Goal: Task Accomplishment & Management: Manage account settings

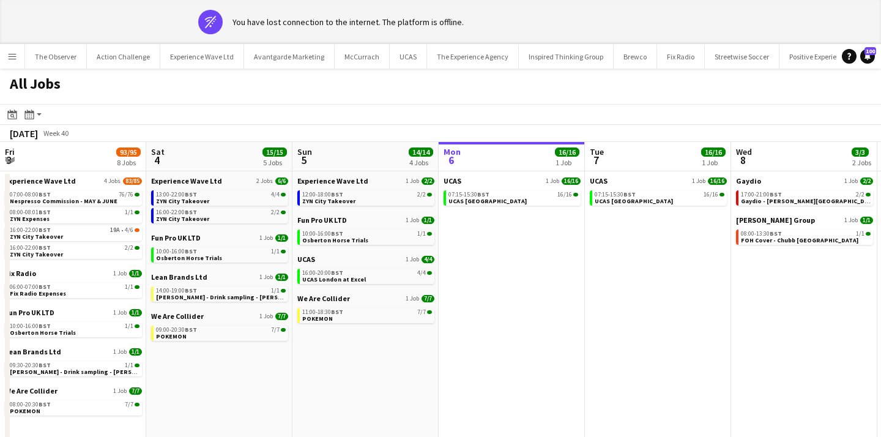
scroll to position [0, 292]
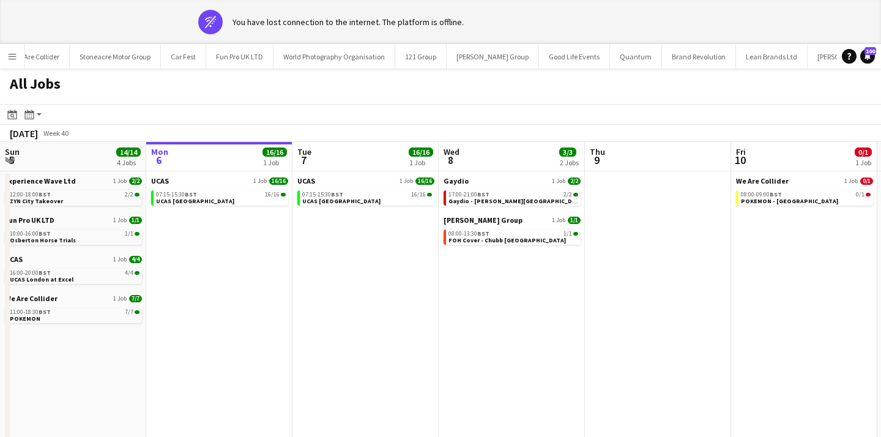
click at [17, 54] on button "Menu" at bounding box center [12, 56] width 24 height 24
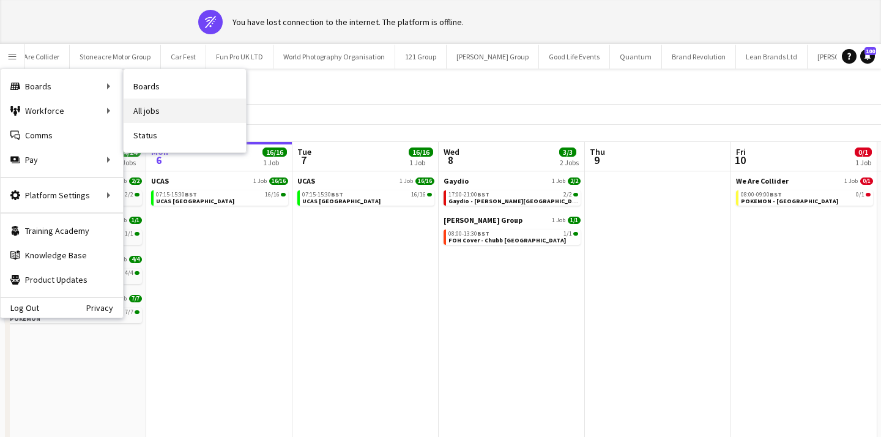
click at [160, 106] on link "All jobs" at bounding box center [185, 110] width 122 height 24
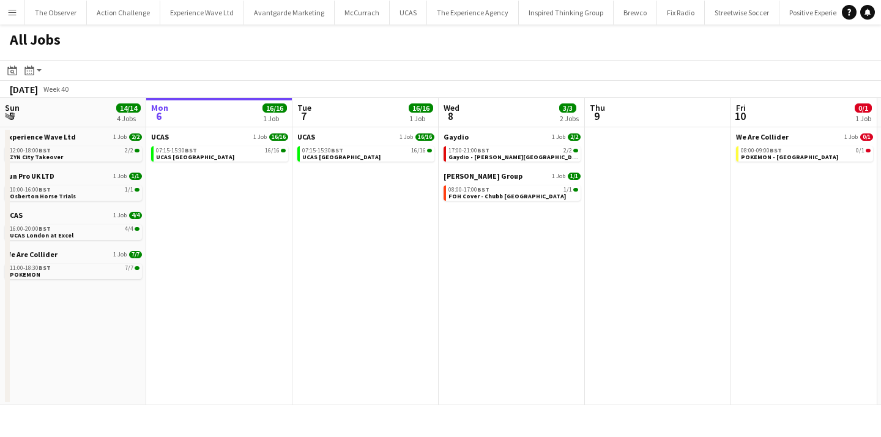
click at [14, 16] on app-icon "Menu" at bounding box center [12, 12] width 10 height 10
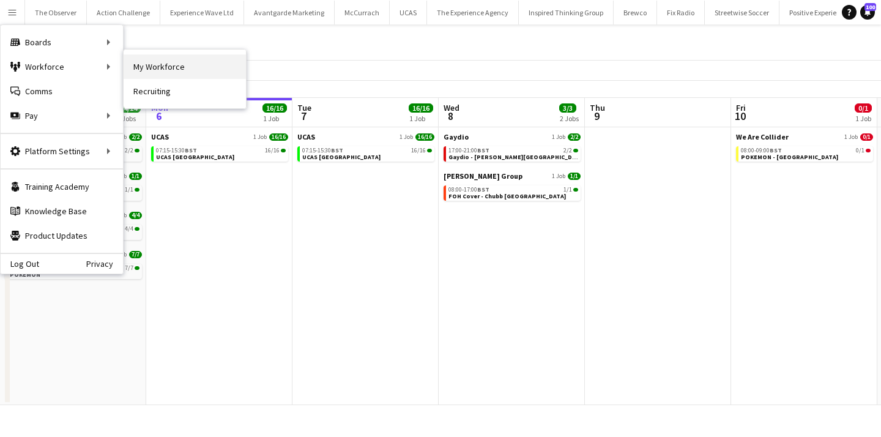
click at [143, 75] on link "My Workforce" at bounding box center [185, 66] width 122 height 24
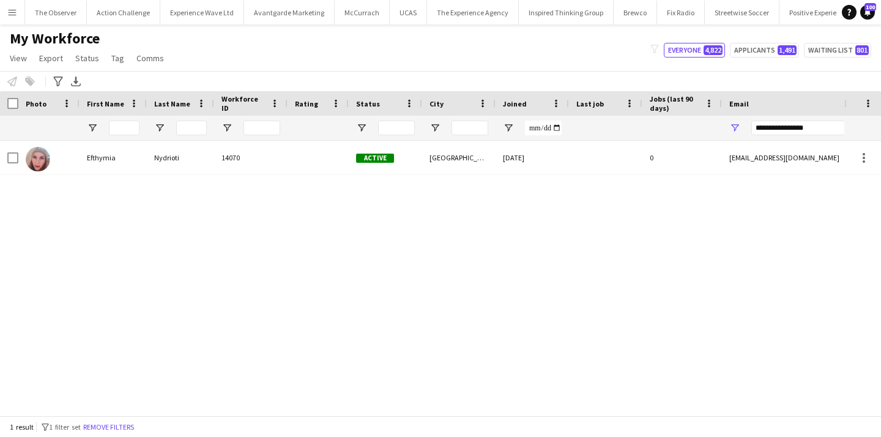
click at [121, 423] on button "Remove filters" at bounding box center [109, 426] width 56 height 13
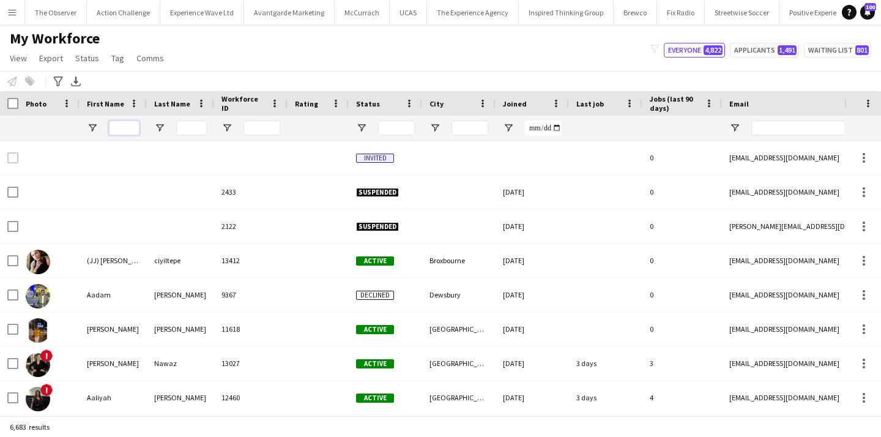
click at [119, 123] on input "First Name Filter Input" at bounding box center [124, 128] width 31 height 15
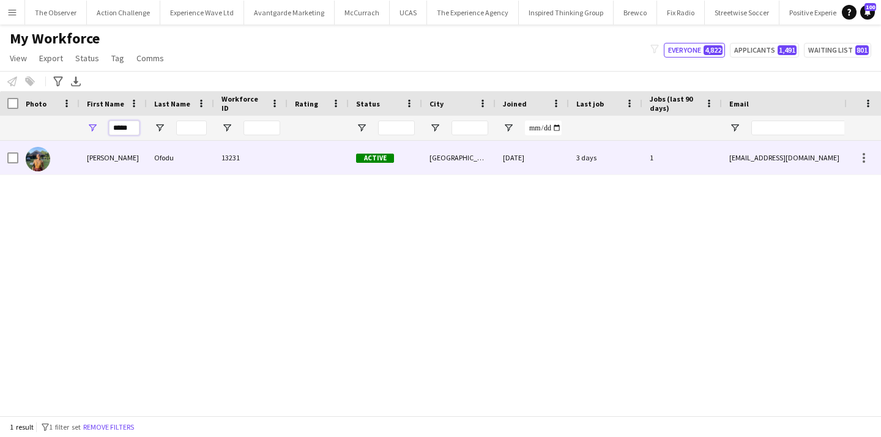
type input "*****"
click at [130, 146] on div "[PERSON_NAME]" at bounding box center [113, 158] width 67 height 34
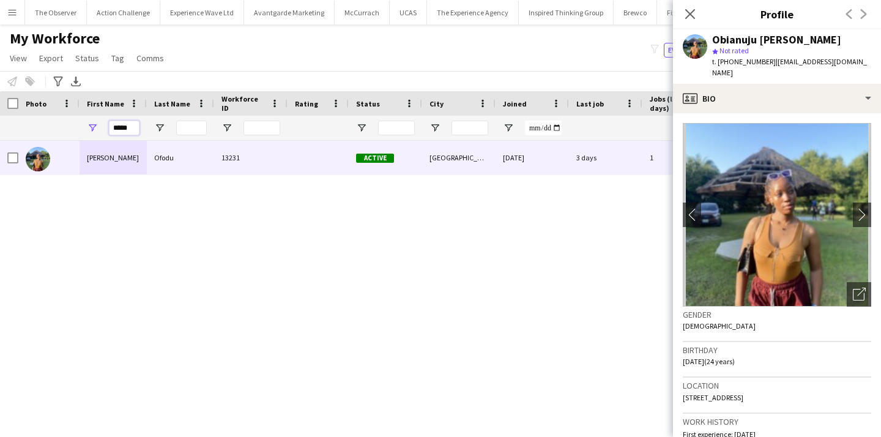
click at [133, 128] on input "*****" at bounding box center [124, 128] width 31 height 15
click at [859, 208] on app-icon "chevron-right" at bounding box center [862, 214] width 19 height 13
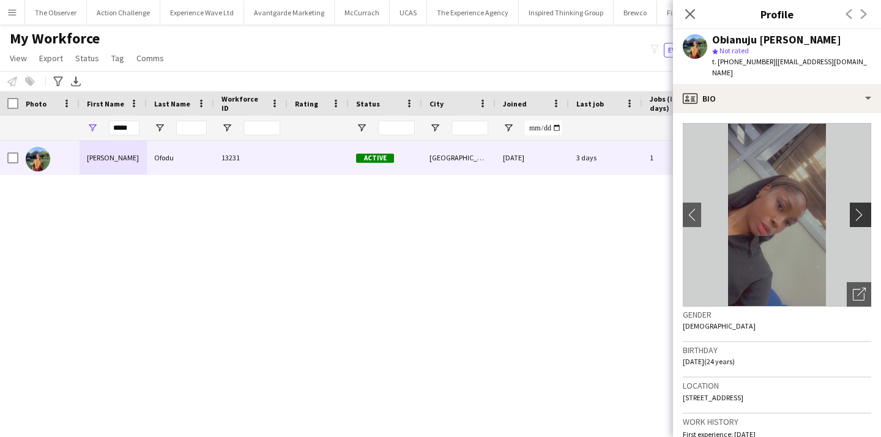
click at [859, 208] on app-icon "chevron-right" at bounding box center [862, 214] width 19 height 13
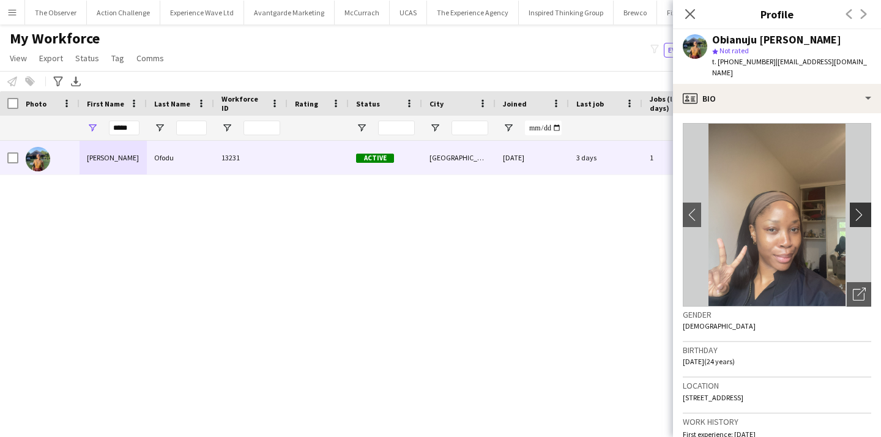
click at [859, 208] on app-icon "chevron-right" at bounding box center [862, 214] width 19 height 13
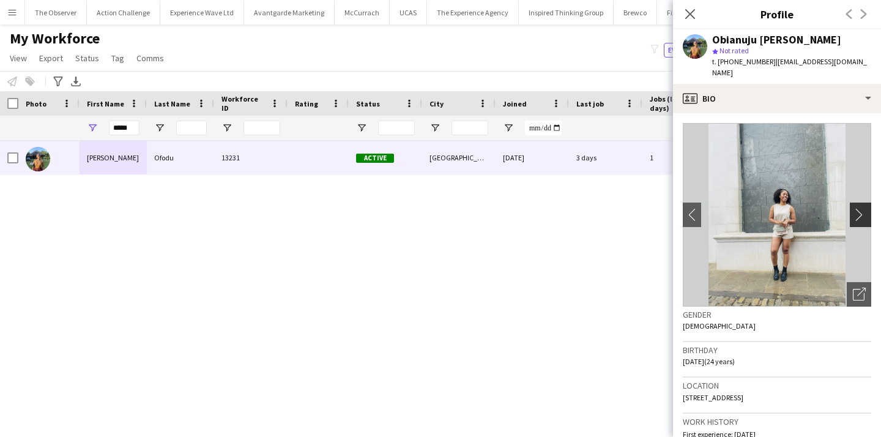
click at [859, 208] on app-icon "chevron-right" at bounding box center [862, 214] width 19 height 13
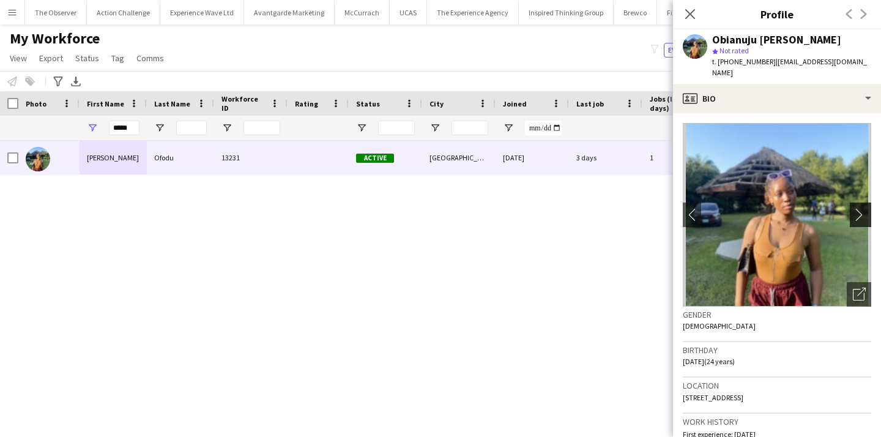
click at [859, 208] on app-icon "chevron-right" at bounding box center [862, 214] width 19 height 13
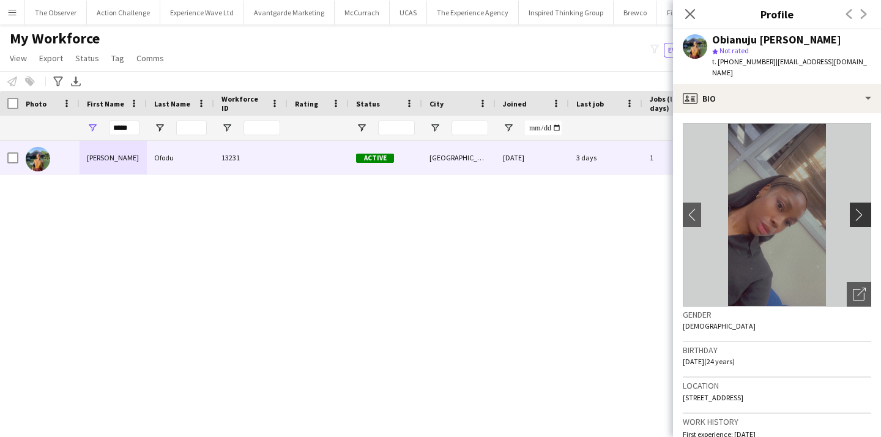
click at [859, 208] on app-icon "chevron-right" at bounding box center [862, 214] width 19 height 13
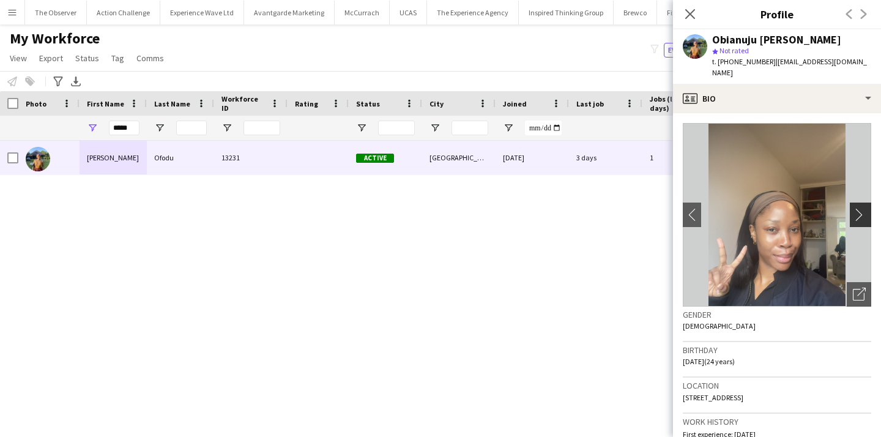
click at [859, 208] on app-icon "chevron-right" at bounding box center [862, 214] width 19 height 13
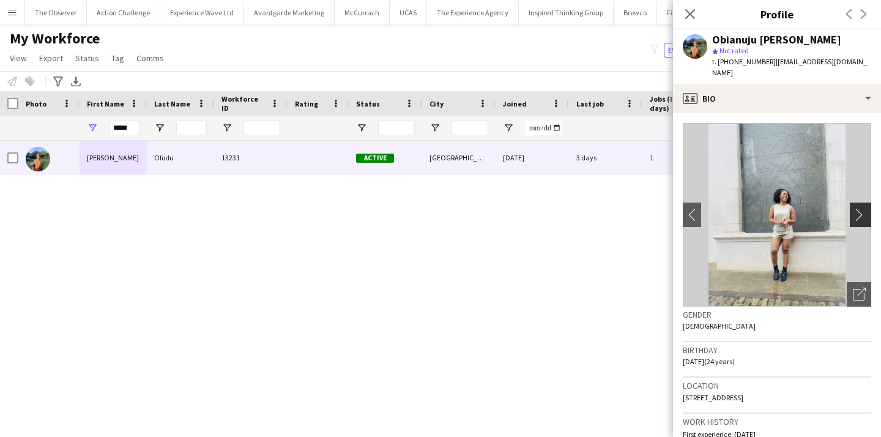
click at [859, 208] on app-icon "chevron-right" at bounding box center [862, 214] width 19 height 13
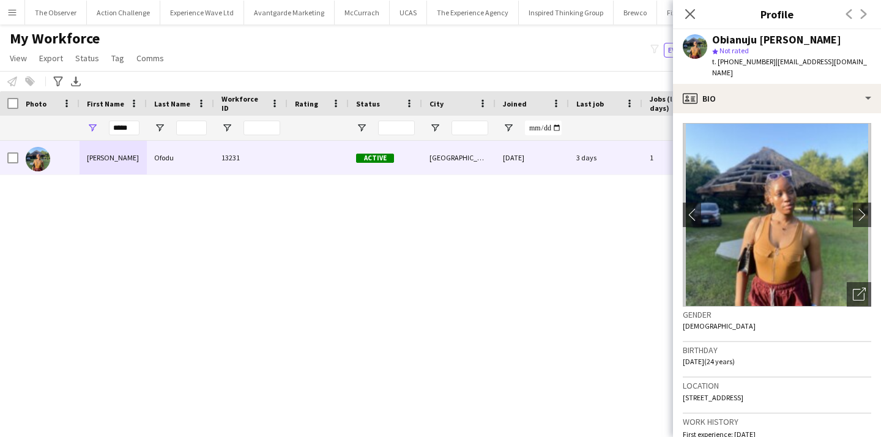
click at [590, 222] on div "Obianuju [PERSON_NAME] 13231 Active [GEOGRAPHIC_DATA] [DATE] 3 days 1 [EMAIL_AD…" at bounding box center [422, 278] width 844 height 275
click at [596, 180] on div "Obianuju [PERSON_NAME] 13231 Active [GEOGRAPHIC_DATA] [DATE] 3 days 1 [EMAIL_AD…" at bounding box center [422, 278] width 844 height 275
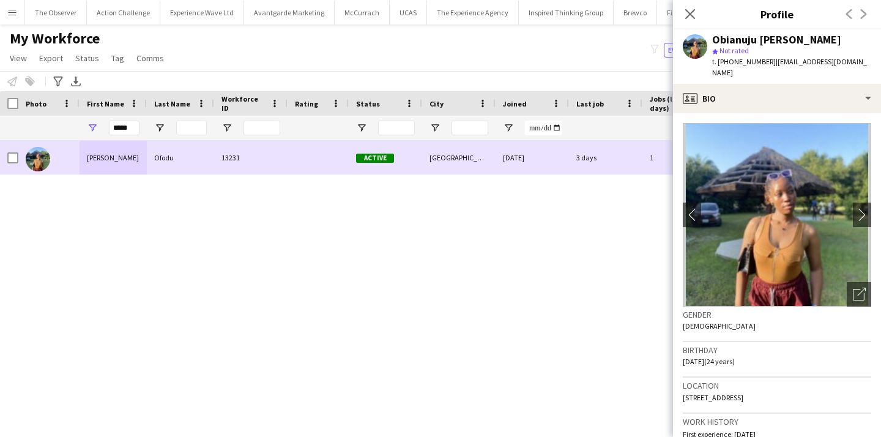
click at [597, 163] on div "3 days" at bounding box center [605, 158] width 73 height 34
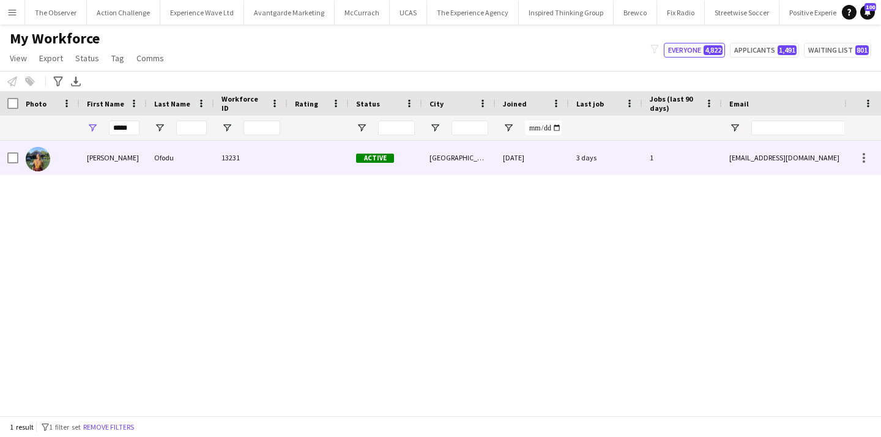
click at [597, 163] on div "3 days" at bounding box center [605, 158] width 73 height 34
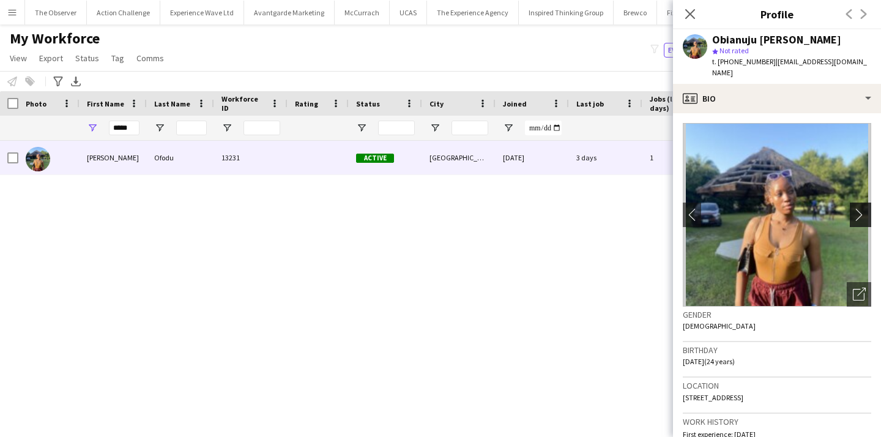
click at [853, 208] on app-icon "chevron-right" at bounding box center [862, 214] width 19 height 13
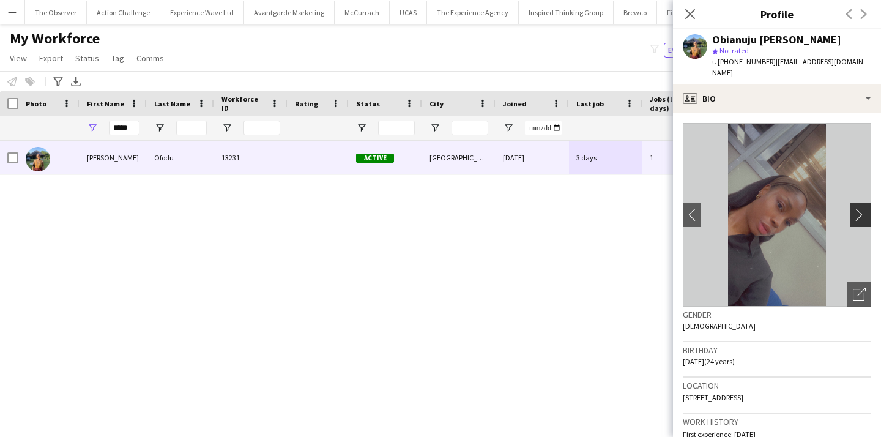
click at [853, 208] on app-icon "chevron-right" at bounding box center [862, 214] width 19 height 13
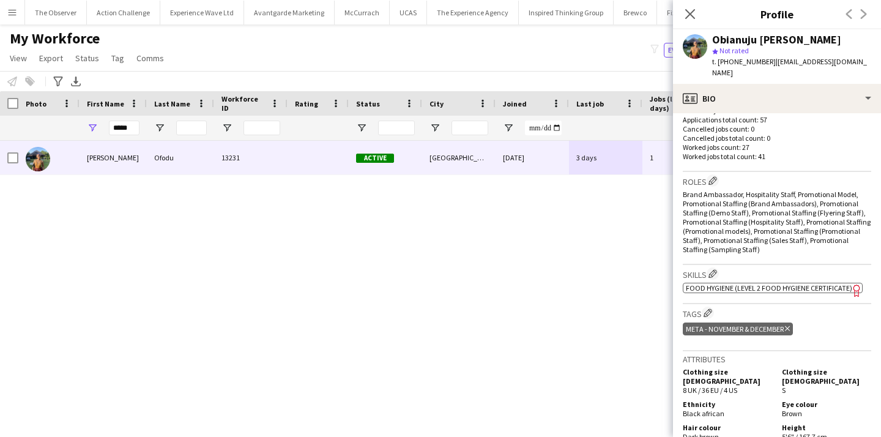
scroll to position [486, 0]
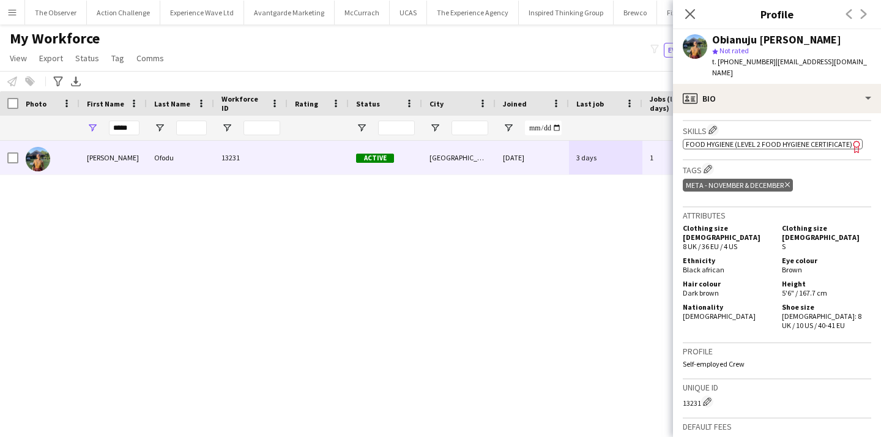
click at [617, 38] on div "My Workforce View Views Default view New view Update view Delete view Edit name…" at bounding box center [440, 50] width 881 height 42
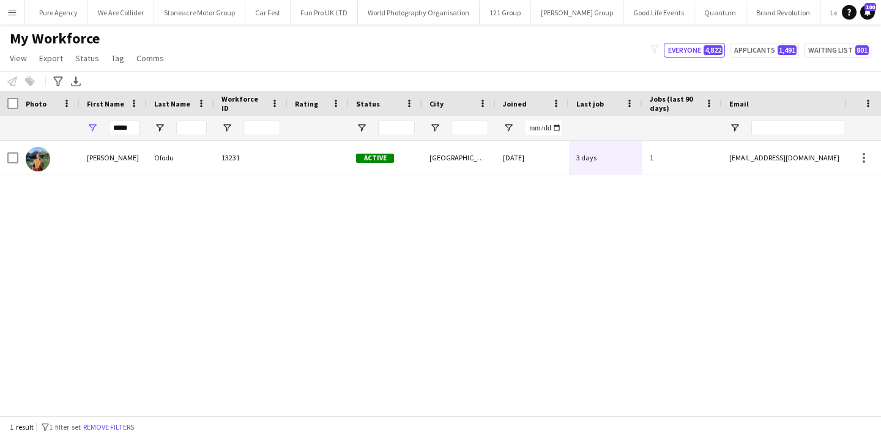
scroll to position [0, 1769]
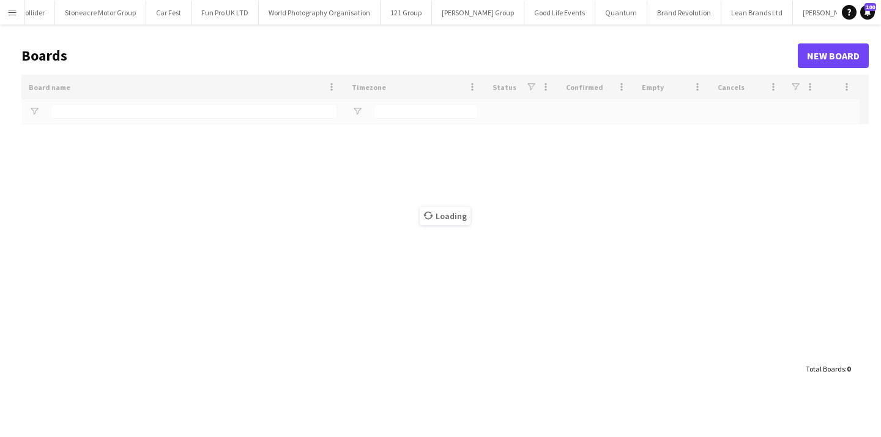
type input "*****"
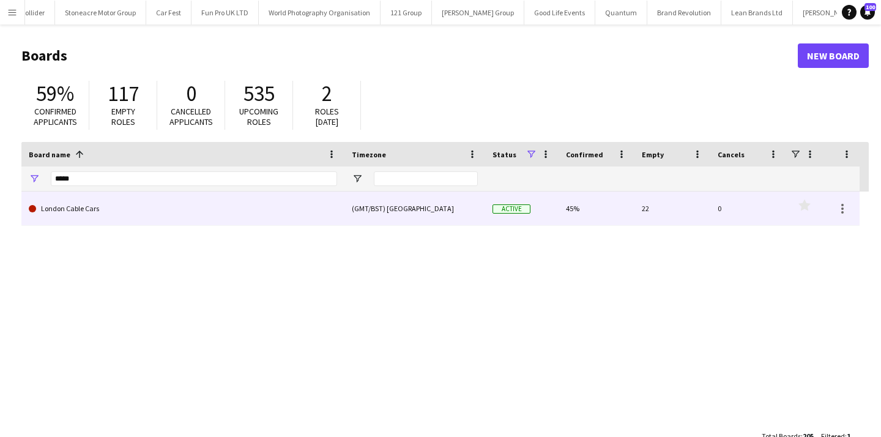
click at [138, 212] on link "London Cable Cars" at bounding box center [183, 208] width 308 height 34
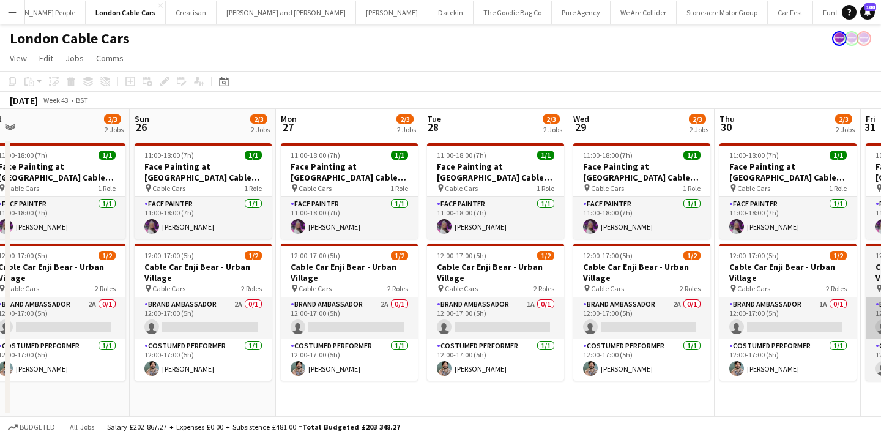
scroll to position [0, 278]
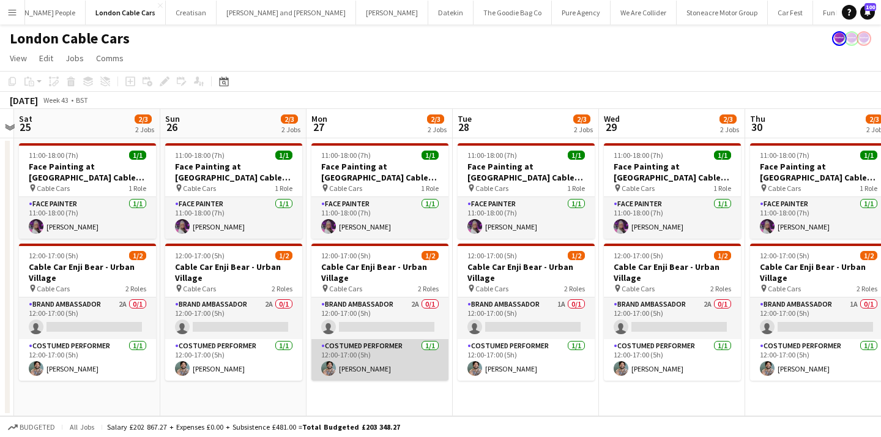
click at [406, 369] on app-card-role "Costumed Performer [DATE] 12:00-17:00 (5h) [PERSON_NAME]" at bounding box center [379, 360] width 137 height 42
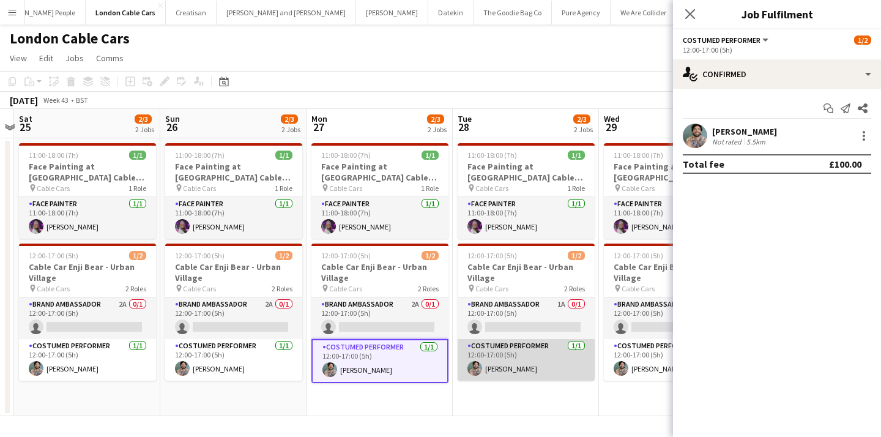
click at [519, 350] on app-card-role "Costumed Performer [DATE] 12:00-17:00 (5h) [PERSON_NAME]" at bounding box center [526, 360] width 137 height 42
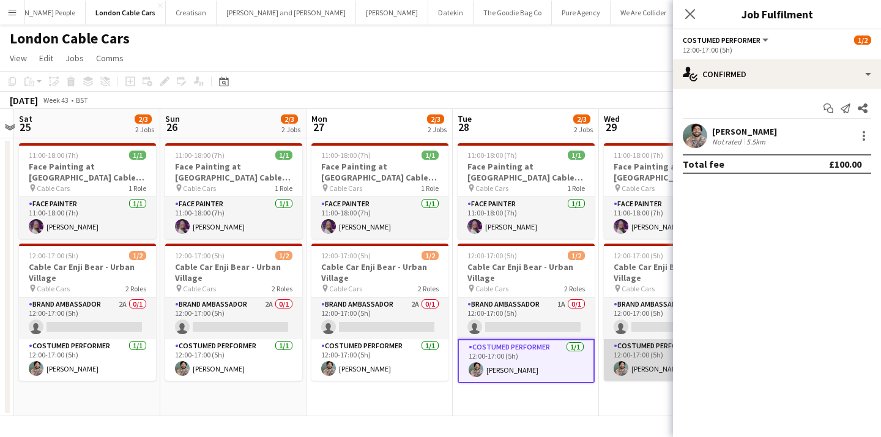
click at [669, 354] on app-card-role "Costumed Performer [DATE] 12:00-17:00 (5h) [PERSON_NAME]" at bounding box center [672, 360] width 137 height 42
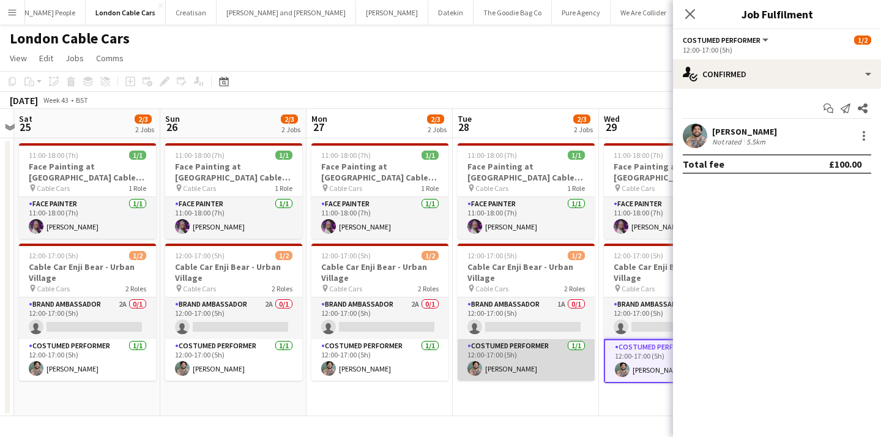
click at [580, 360] on app-card-role "Costumed Performer [DATE] 12:00-17:00 (5h) [PERSON_NAME]" at bounding box center [526, 360] width 137 height 42
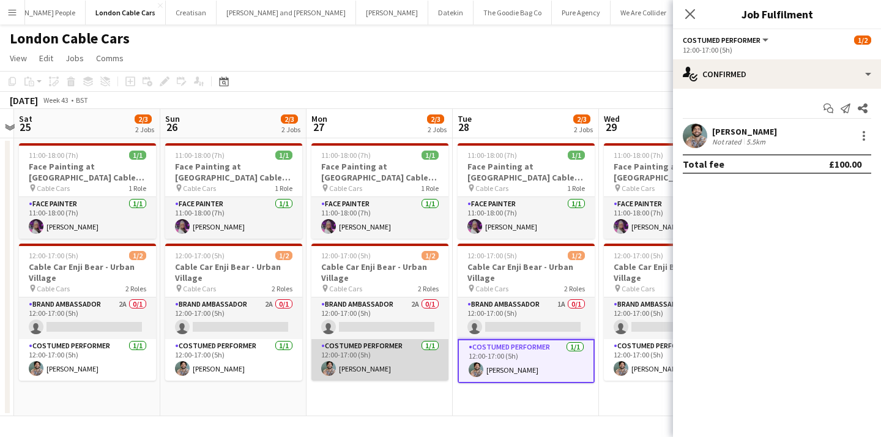
click at [351, 365] on app-card-role "Costumed Performer [DATE] 12:00-17:00 (5h) [PERSON_NAME]" at bounding box center [379, 360] width 137 height 42
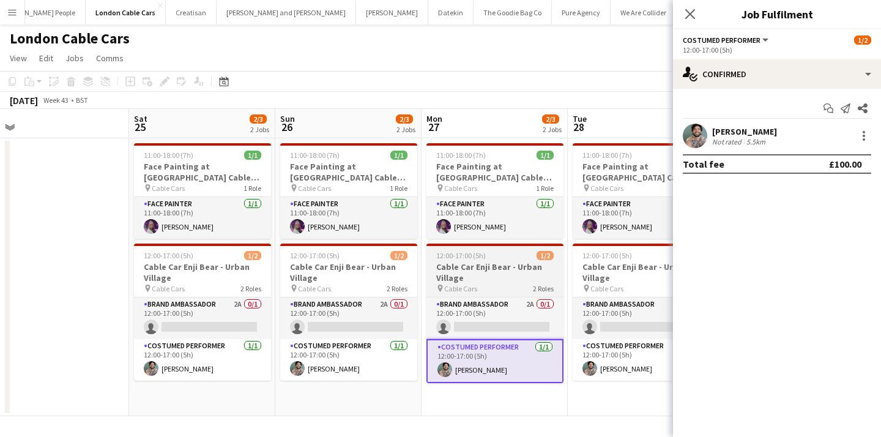
scroll to position [0, 291]
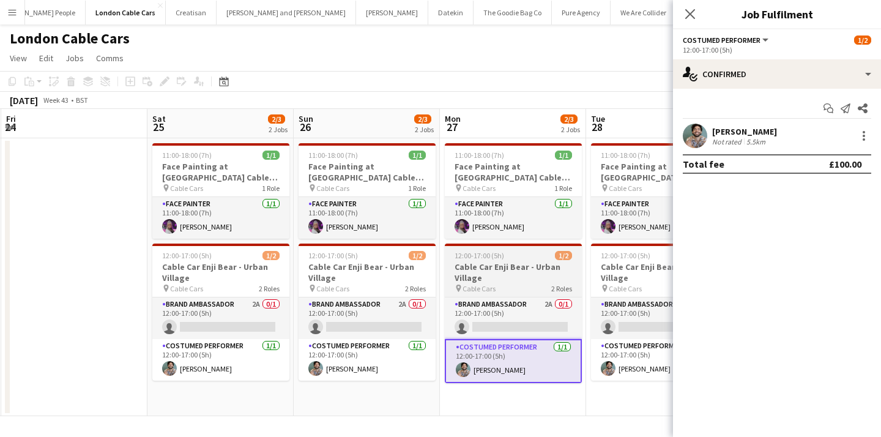
click at [351, 365] on app-card-role "Costumed Performer [DATE] 12:00-17:00 (5h) [PERSON_NAME]" at bounding box center [366, 360] width 137 height 42
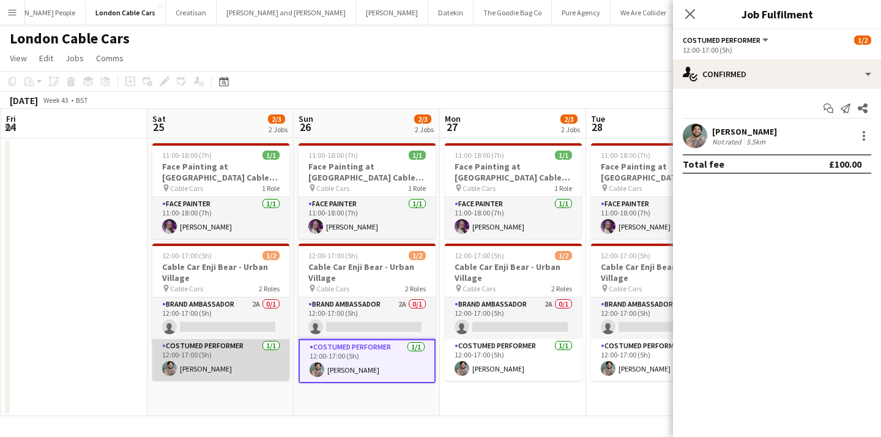
click at [250, 363] on app-card-role "Costumed Performer [DATE] 12:00-17:00 (5h) [PERSON_NAME]" at bounding box center [220, 360] width 137 height 42
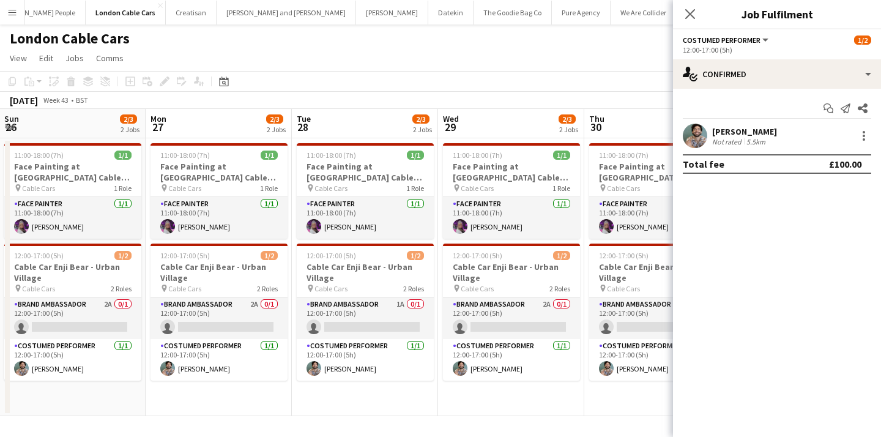
scroll to position [0, 346]
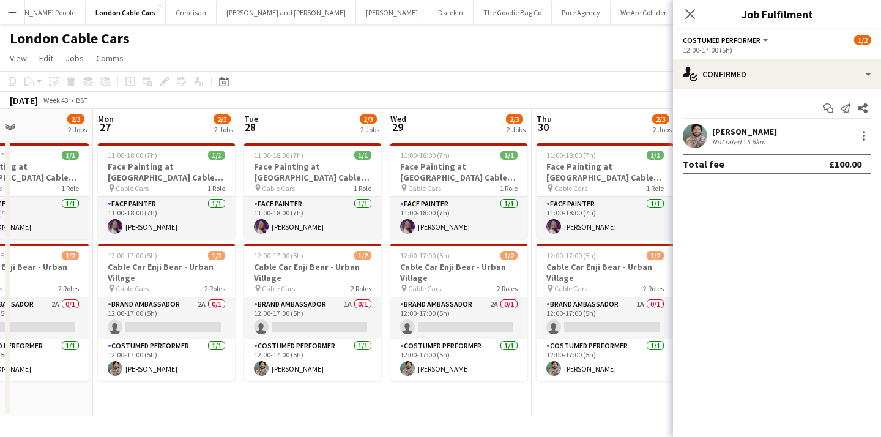
click at [555, 401] on app-date-cell "11:00-18:00 (7h) 1/1 Face Painting at [GEOGRAPHIC_DATA] Cable Cars pin Cable Ca…" at bounding box center [605, 277] width 146 height 278
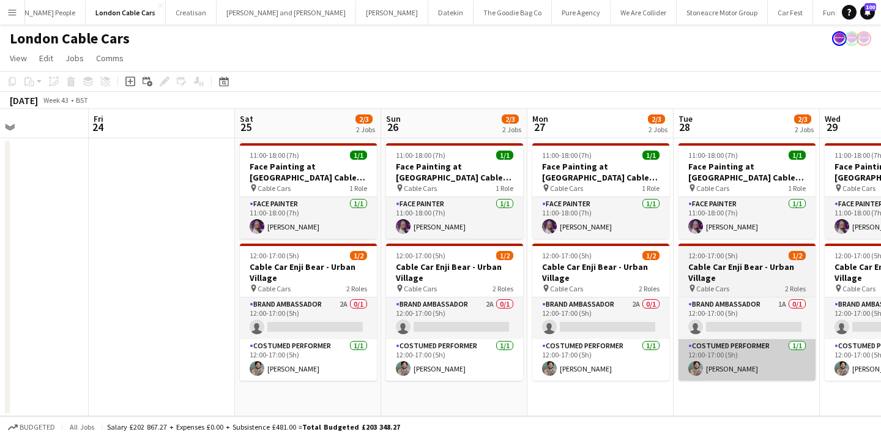
scroll to position [0, 291]
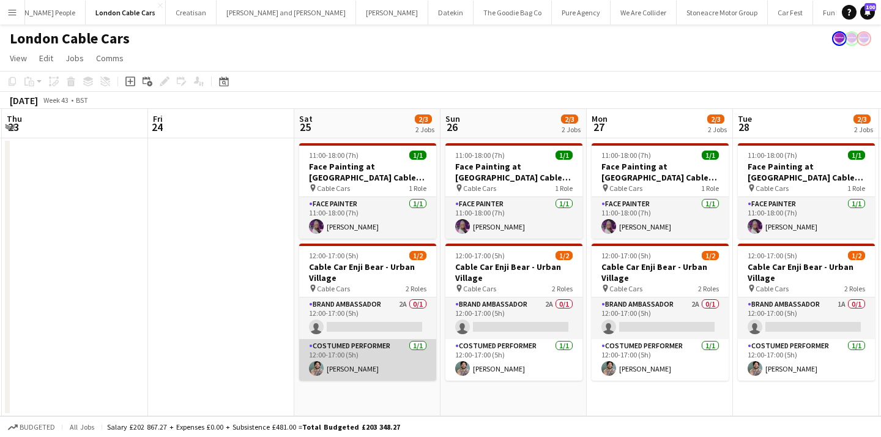
click at [368, 357] on app-card-role "Costumed Performer [DATE] 12:00-17:00 (5h) [PERSON_NAME]" at bounding box center [367, 360] width 137 height 42
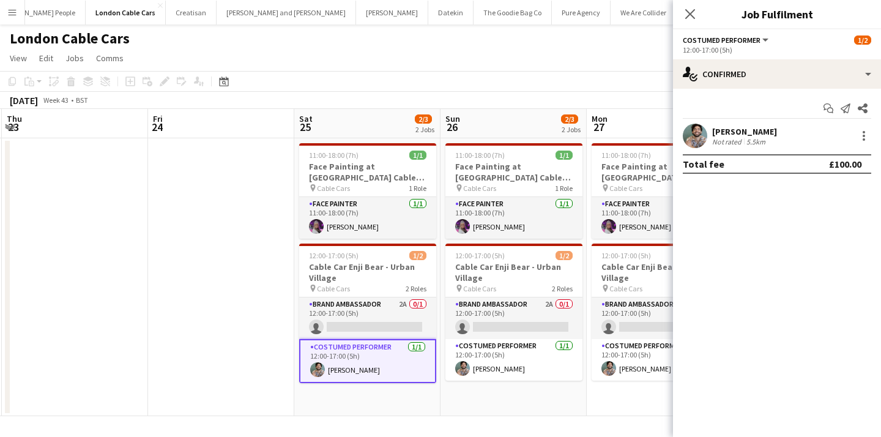
click at [395, 412] on app-date-cell "11:00-18:00 (7h) 1/1 Face Painting at [GEOGRAPHIC_DATA] Cable Cars pin Cable Ca…" at bounding box center [367, 277] width 146 height 278
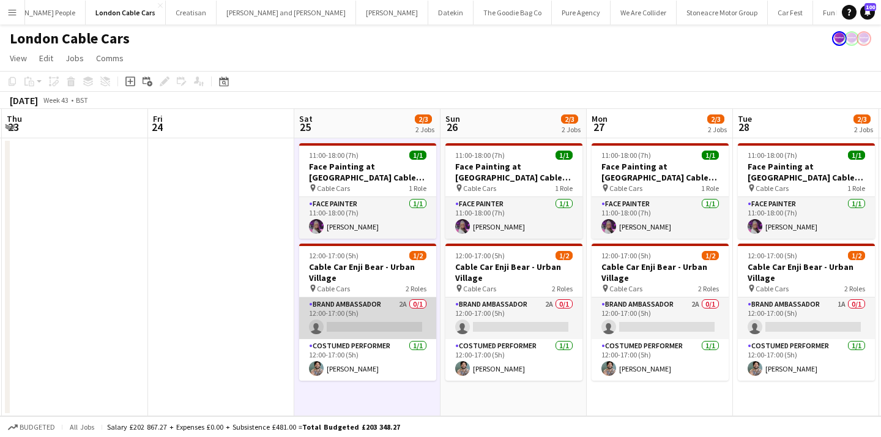
click at [401, 314] on app-card-role "Brand Ambassador 2A 0/1 12:00-17:00 (5h) single-neutral-actions" at bounding box center [367, 318] width 137 height 42
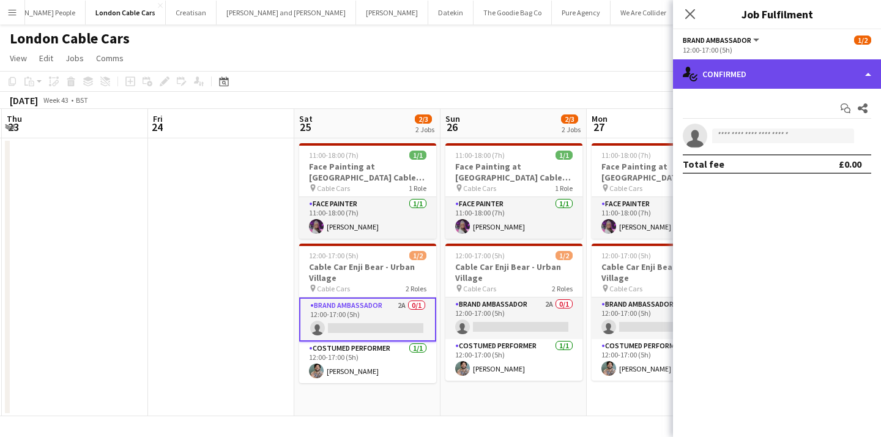
click at [815, 63] on div "single-neutral-actions-check-2 Confirmed" at bounding box center [777, 73] width 208 height 29
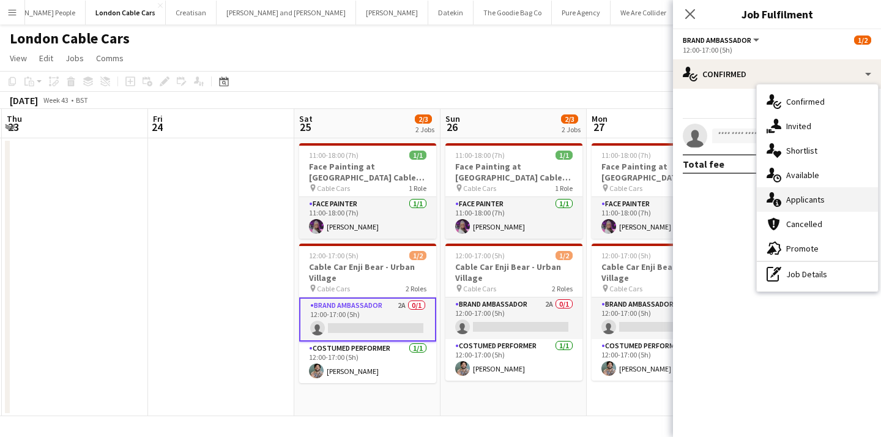
click at [820, 202] on span "Applicants" at bounding box center [805, 199] width 39 height 11
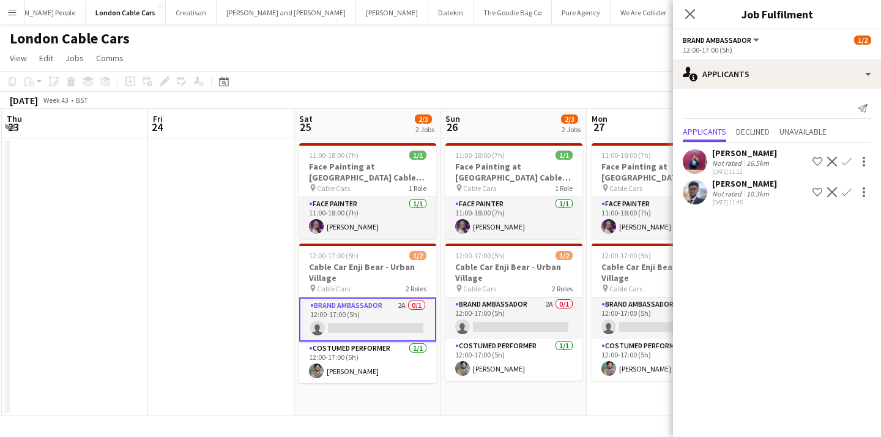
click at [607, 402] on app-date-cell "11:00-18:00 (7h) 1/1 Face Painting at [GEOGRAPHIC_DATA] Cable Cars pin Cable Ca…" at bounding box center [660, 277] width 146 height 278
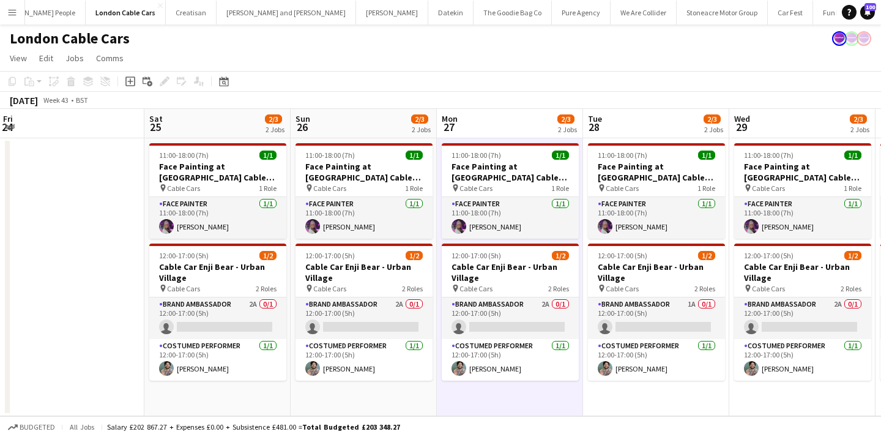
scroll to position [0, 293]
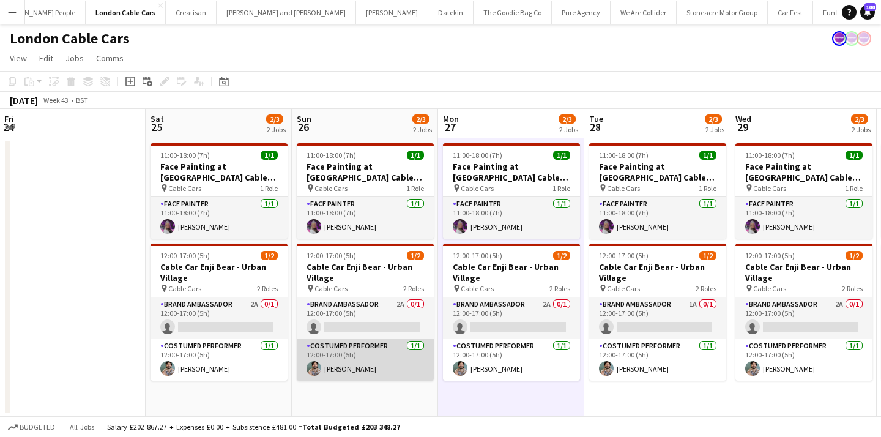
click at [399, 373] on app-card-role "Costumed Performer [DATE] 12:00-17:00 (5h) [PERSON_NAME]" at bounding box center [365, 360] width 137 height 42
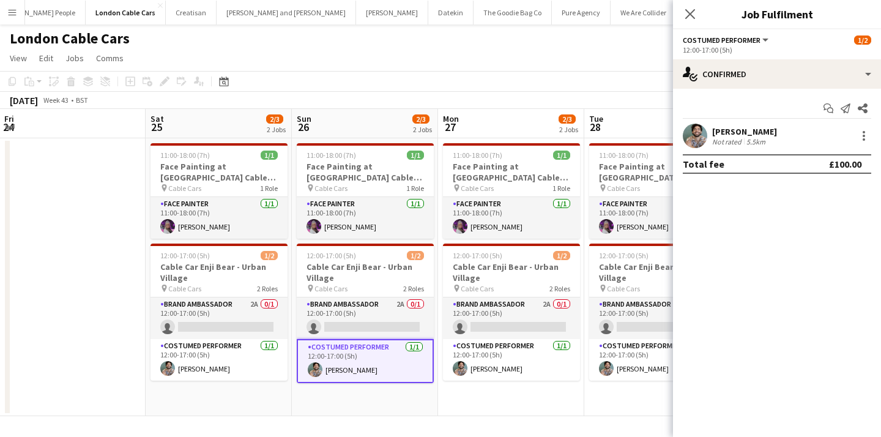
click at [714, 141] on div "Not rated" at bounding box center [728, 141] width 32 height 9
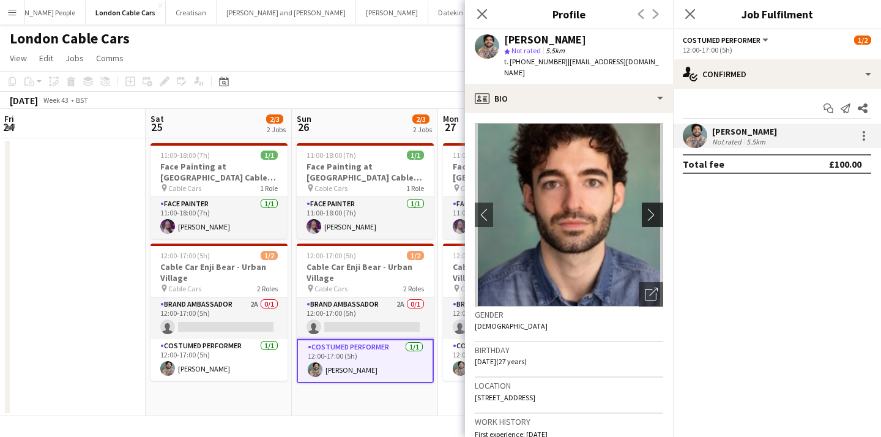
click at [656, 208] on app-icon "chevron-right" at bounding box center [654, 214] width 19 height 13
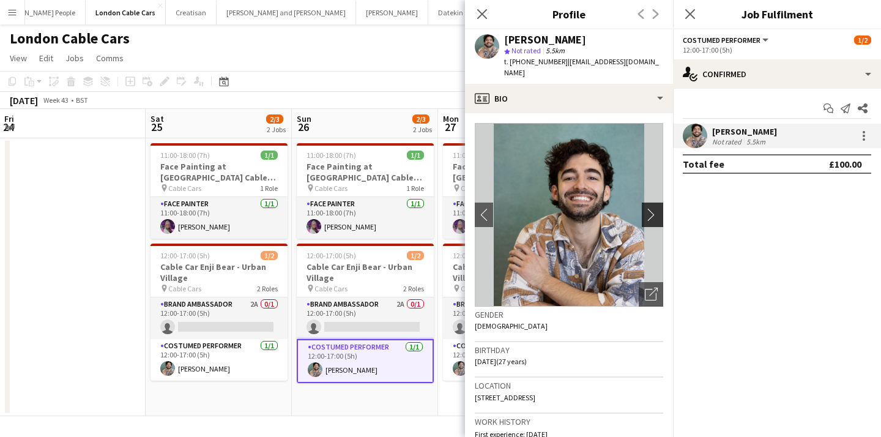
click at [656, 208] on app-icon "chevron-right" at bounding box center [654, 214] width 19 height 13
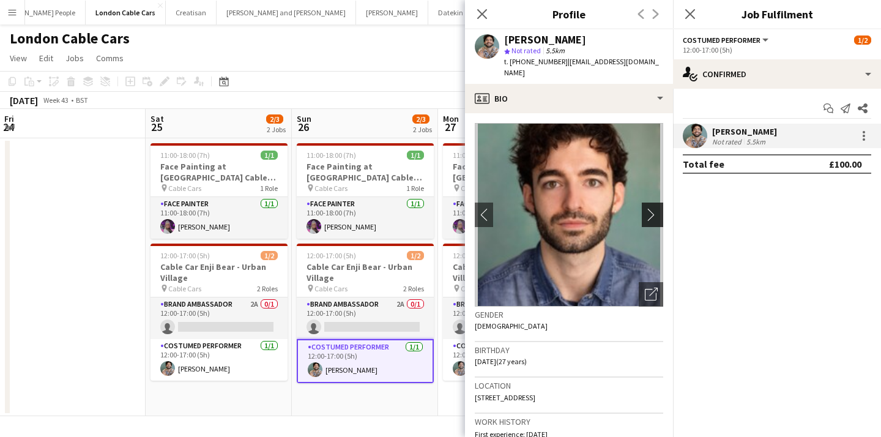
click at [656, 208] on app-icon "chevron-right" at bounding box center [654, 214] width 19 height 13
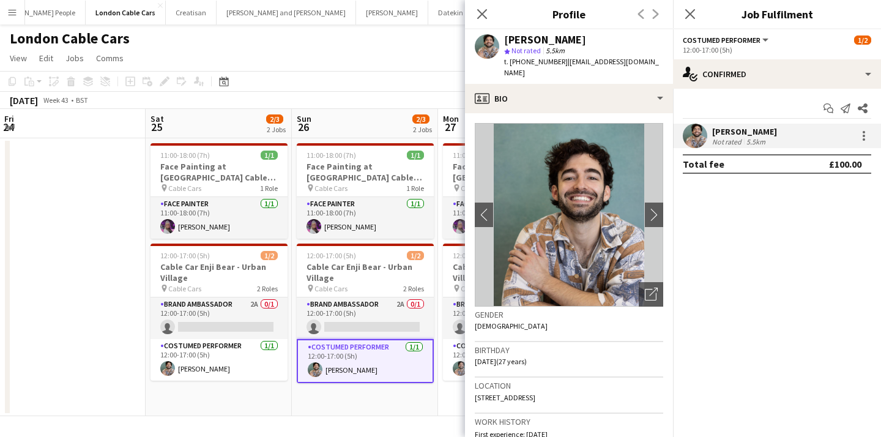
click at [417, 407] on app-date-cell "11:00-18:00 (7h) 1/1 Face Painting at [GEOGRAPHIC_DATA] Cable Cars pin Cable Ca…" at bounding box center [365, 277] width 146 height 278
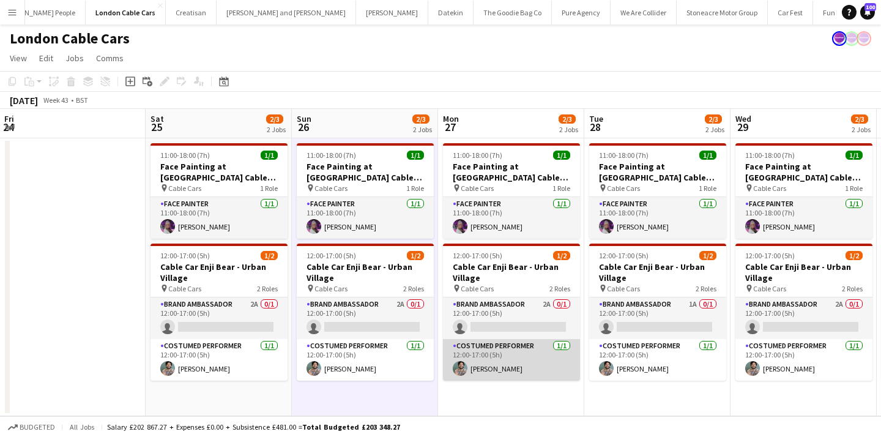
click at [500, 370] on app-card-role "Costumed Performer [DATE] 12:00-17:00 (5h) [PERSON_NAME]" at bounding box center [511, 360] width 137 height 42
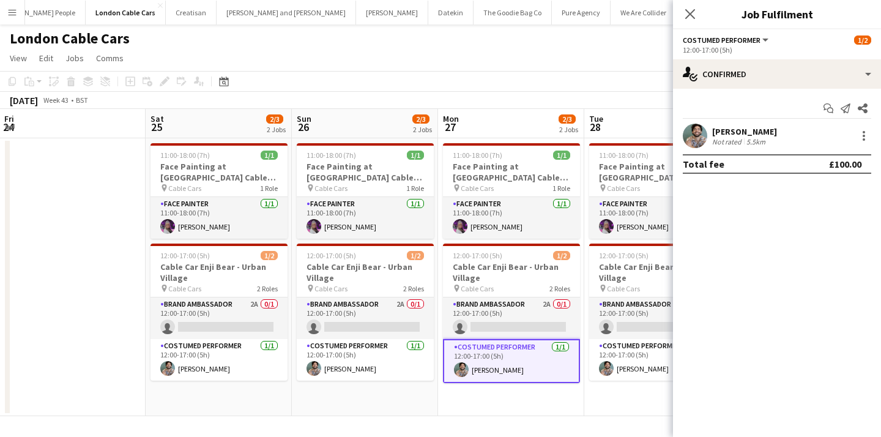
click at [552, 415] on app-date-cell "11:00-18:00 (7h) 1/1 Face Painting at [GEOGRAPHIC_DATA] Cable Cars pin Cable Ca…" at bounding box center [511, 277] width 146 height 278
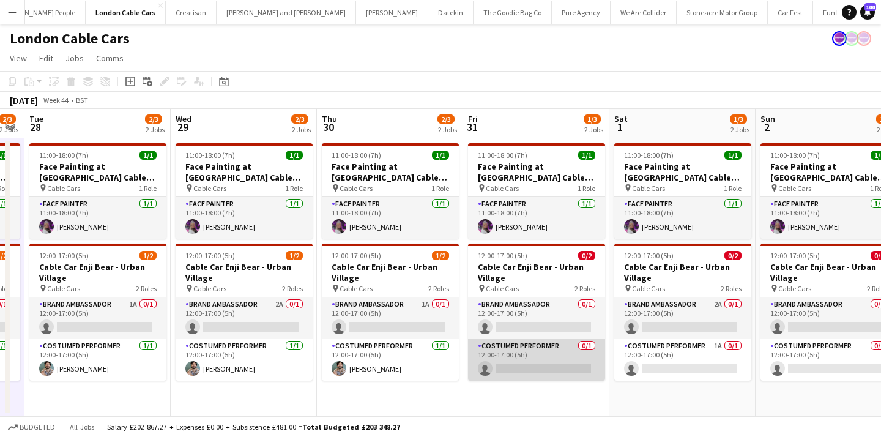
scroll to position [0, 606]
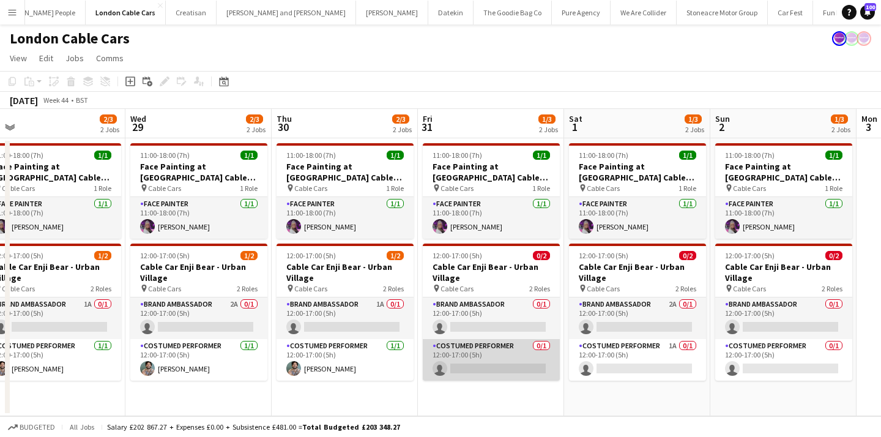
click at [551, 380] on app-card-role "Costumed Performer 0/1 12:00-17:00 (5h) single-neutral-actions" at bounding box center [491, 360] width 137 height 42
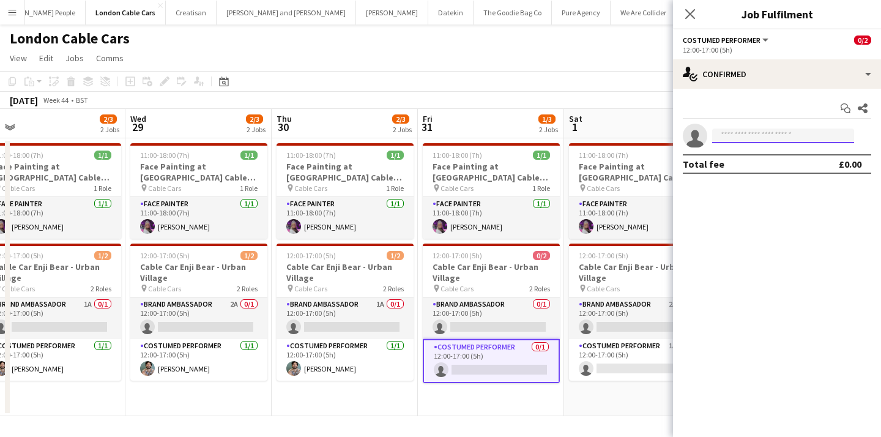
click at [722, 143] on input at bounding box center [783, 135] width 142 height 15
type input "*"
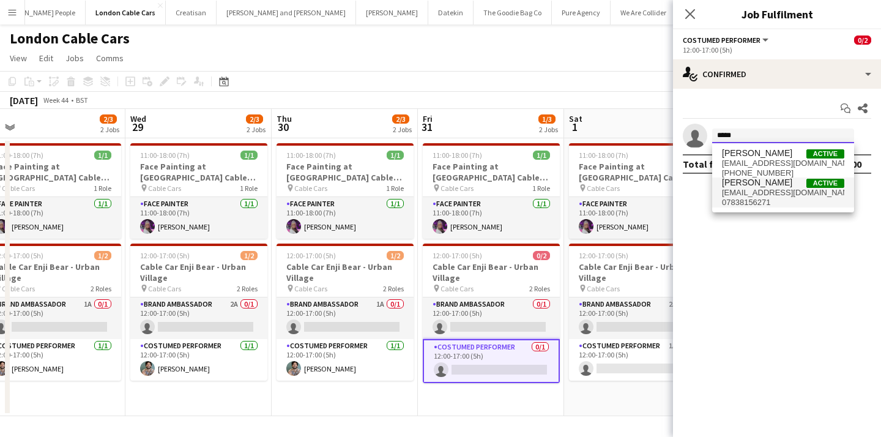
type input "*****"
click at [752, 194] on span "[EMAIL_ADDRESS][DOMAIN_NAME]" at bounding box center [783, 193] width 122 height 10
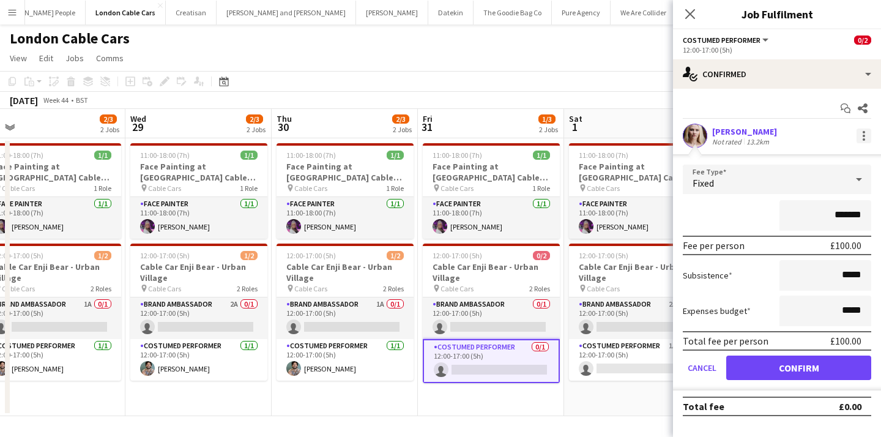
click at [869, 139] on div at bounding box center [863, 135] width 15 height 15
click at [837, 256] on button "Remove" at bounding box center [823, 246] width 95 height 29
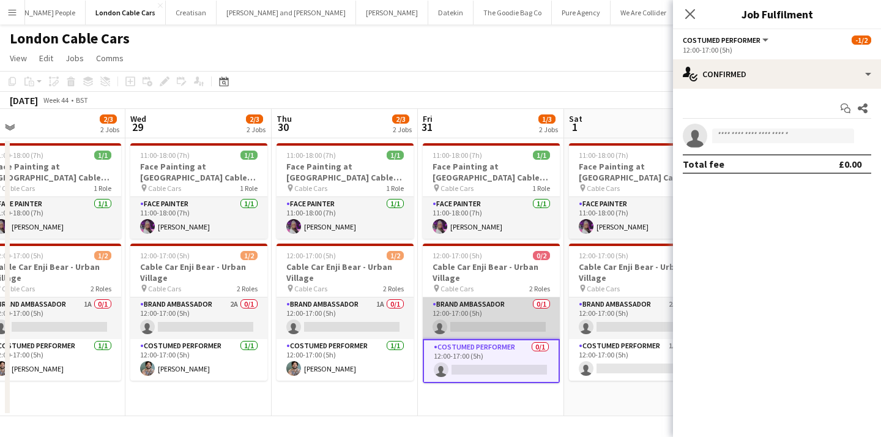
click at [489, 317] on app-card-role "Brand Ambassador 0/1 12:00-17:00 (5h) single-neutral-actions" at bounding box center [491, 318] width 137 height 42
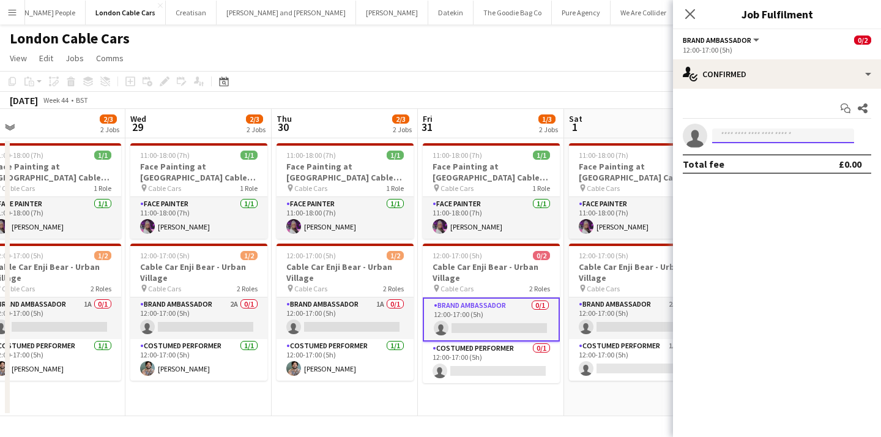
click at [732, 129] on input at bounding box center [783, 135] width 142 height 15
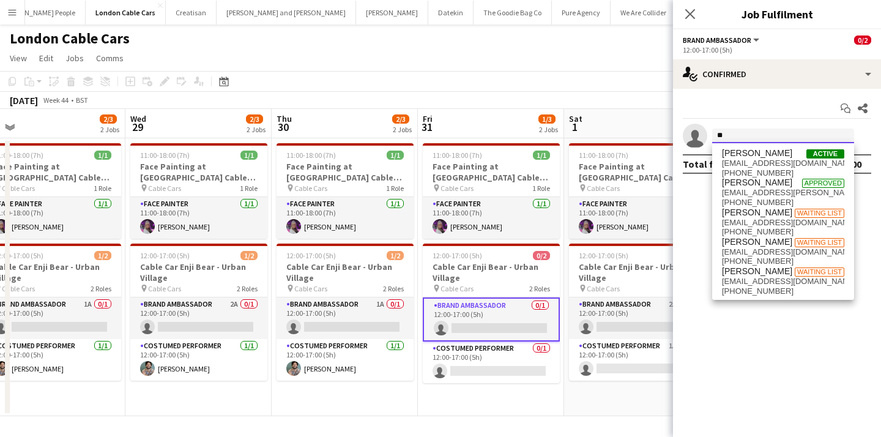
type input "*"
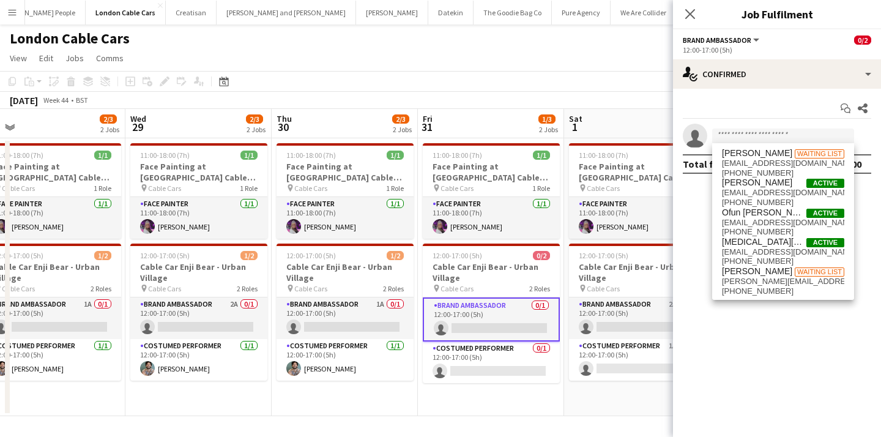
click at [599, 84] on app-toolbar "Copy Paste Paste Command V Paste with crew Command Shift V Paste linked Job [GE…" at bounding box center [440, 81] width 881 height 21
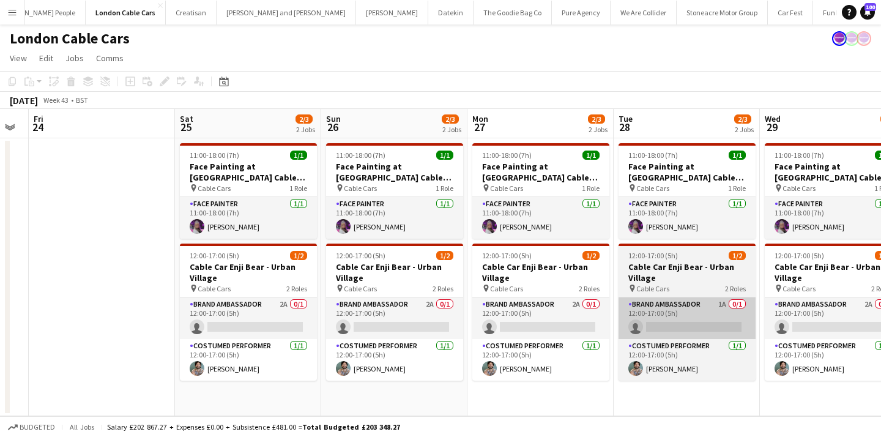
scroll to position [0, 262]
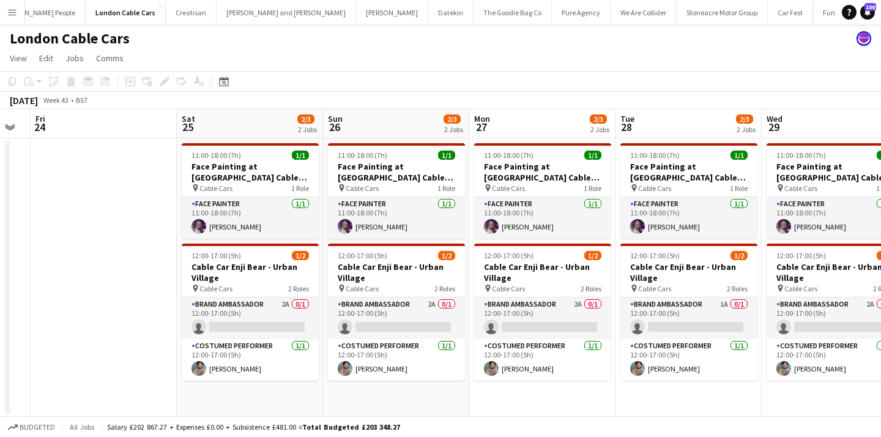
click at [18, 18] on button "Menu" at bounding box center [12, 12] width 24 height 24
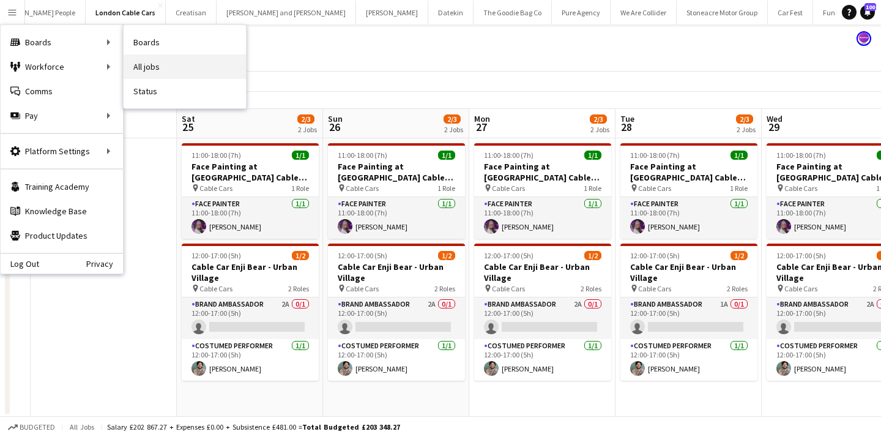
click at [154, 67] on link "All jobs" at bounding box center [185, 66] width 122 height 24
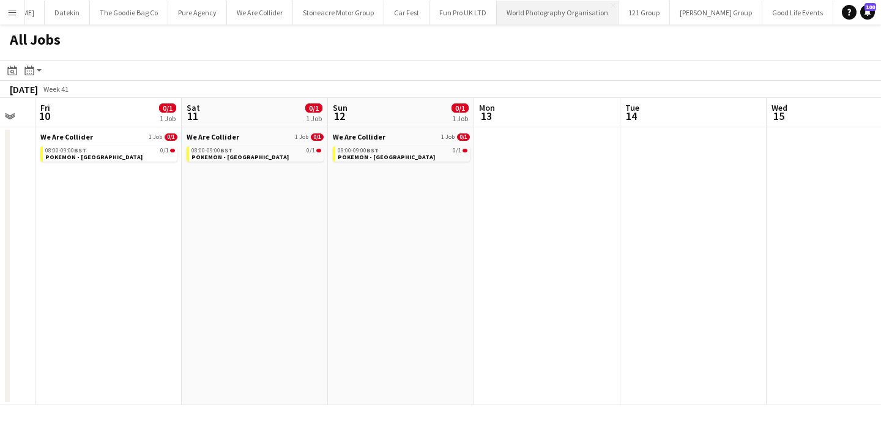
scroll to position [0, 1769]
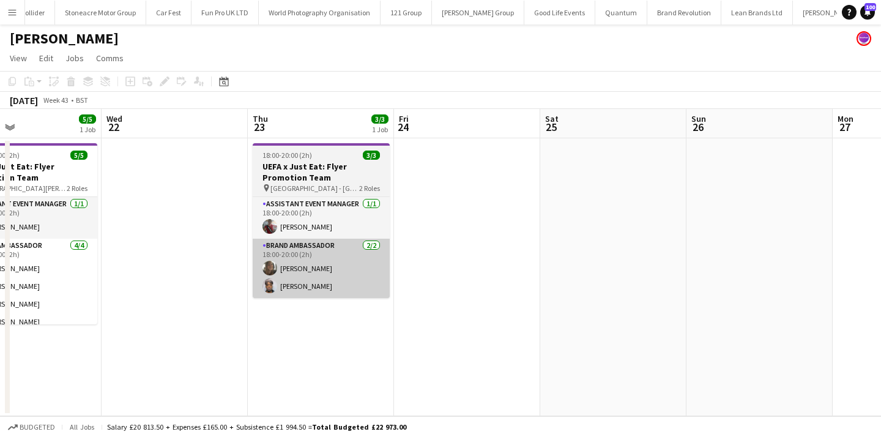
scroll to position [0, 327]
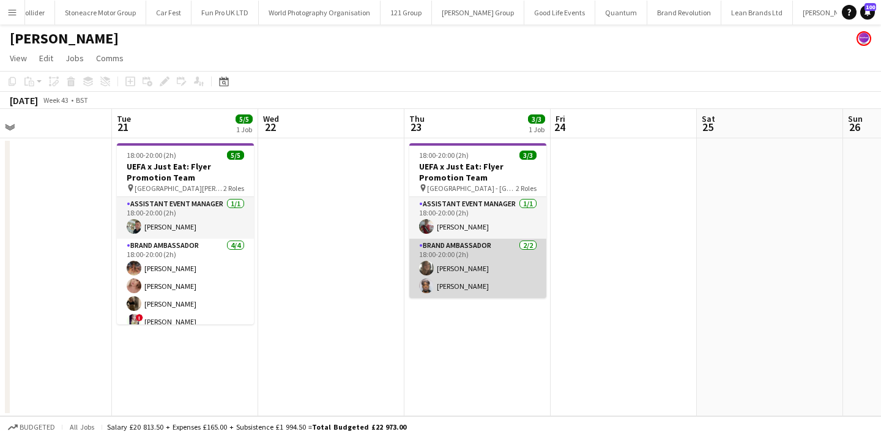
click at [477, 270] on app-card-role "Brand Ambassador [DATE] 18:00-20:00 (2h) [PERSON_NAME] [PERSON_NAME]" at bounding box center [477, 268] width 137 height 59
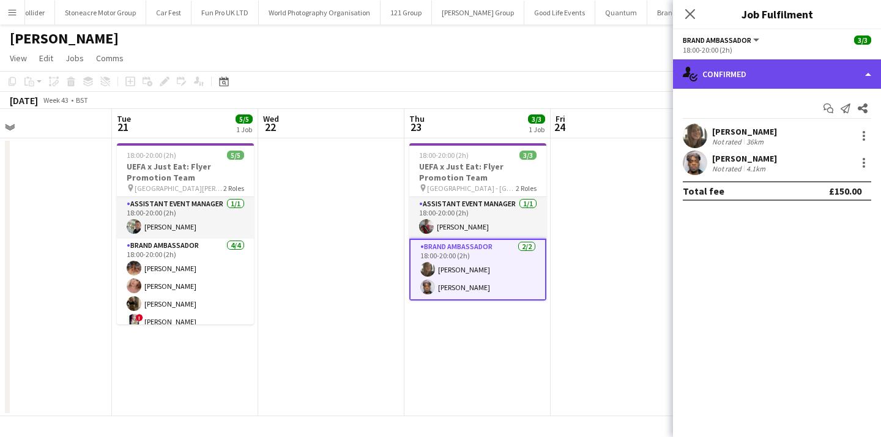
click at [785, 79] on div "single-neutral-actions-check-2 Confirmed" at bounding box center [777, 73] width 208 height 29
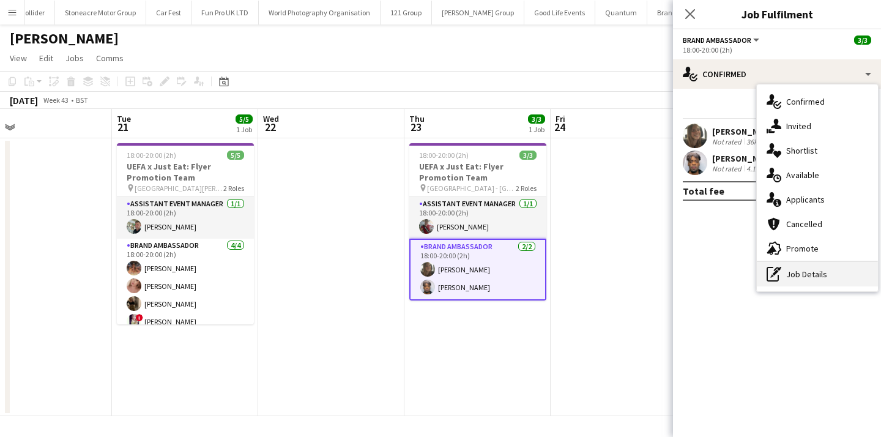
click at [801, 282] on div "pen-write Job Details" at bounding box center [817, 274] width 121 height 24
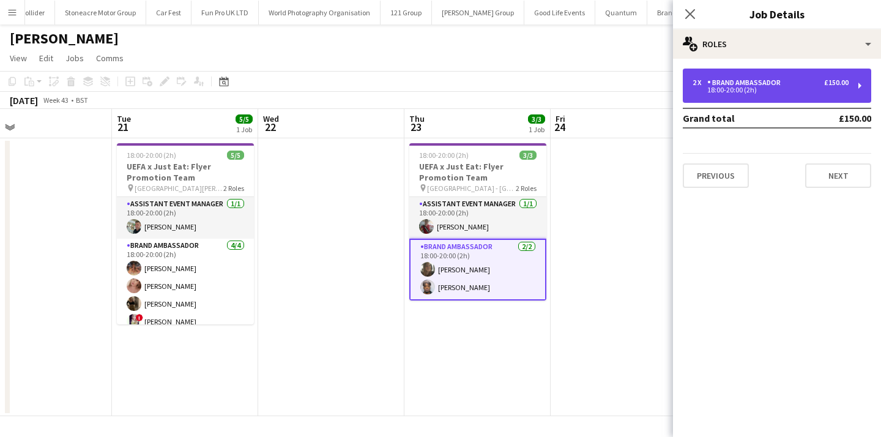
click at [793, 94] on div "2 x Brand Ambassador £150.00 18:00-20:00 (2h)" at bounding box center [777, 86] width 188 height 34
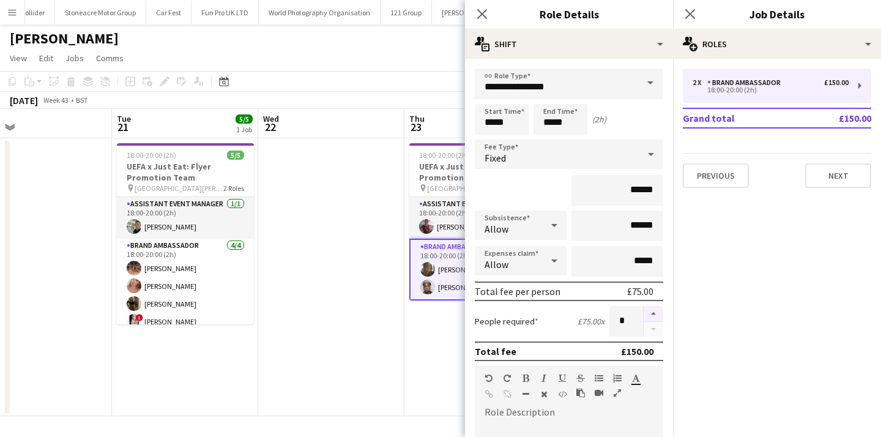
click at [658, 309] on button "button" at bounding box center [653, 314] width 20 height 16
type input "*"
click at [443, 342] on app-date-cell "18:00-20:00 (2h) 3/3 UEFA x Just Eat: Flyer Promotion Team pin [GEOGRAPHIC_DATA…" at bounding box center [477, 277] width 146 height 278
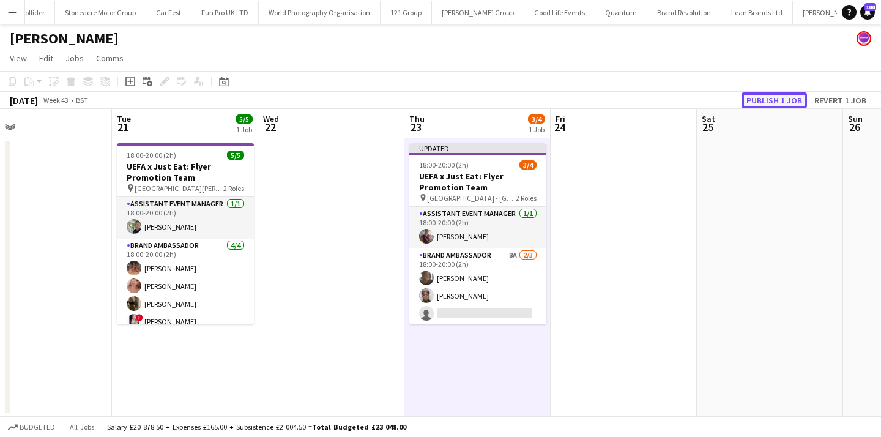
click at [790, 98] on button "Publish 1 job" at bounding box center [773, 100] width 65 height 16
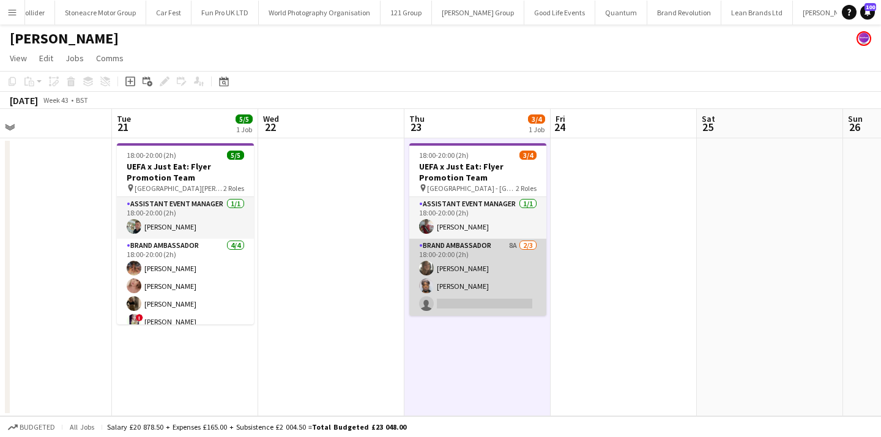
click at [485, 274] on app-card-role "Brand Ambassador 8A [DATE] 18:00-20:00 (2h) [PERSON_NAME] [PERSON_NAME] single-…" at bounding box center [477, 277] width 137 height 77
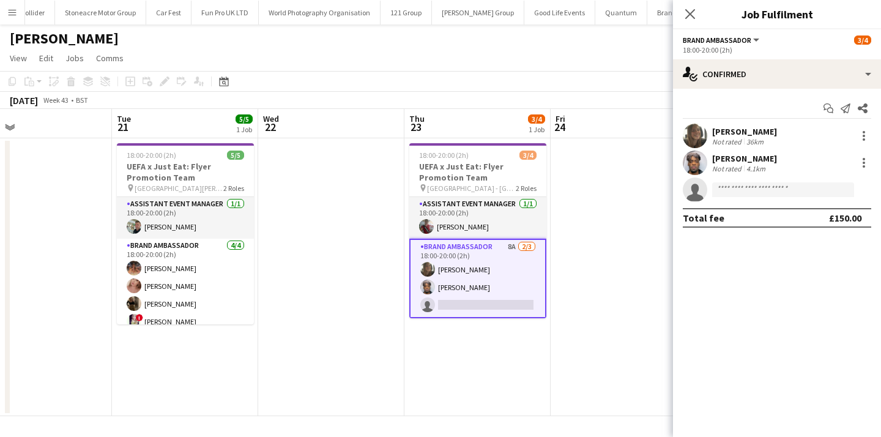
click at [497, 324] on app-date-cell "18:00-20:00 (2h) 3/4 UEFA x Just Eat: Flyer Promotion Team pin [GEOGRAPHIC_DATA…" at bounding box center [477, 277] width 146 height 278
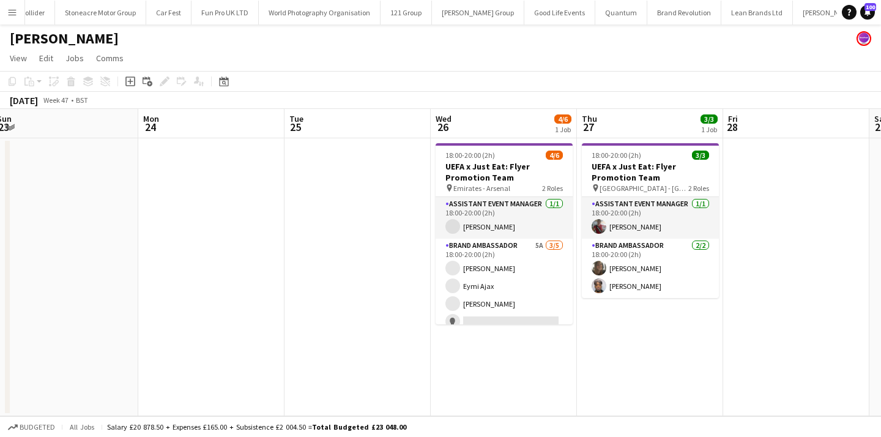
scroll to position [0, 348]
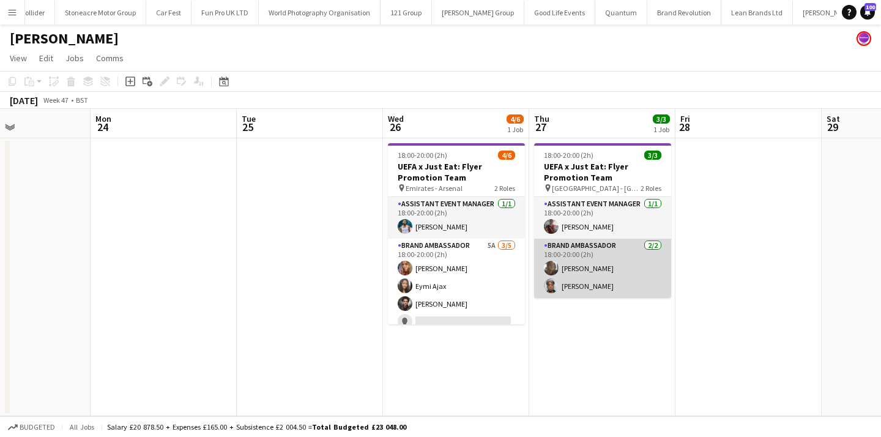
click at [583, 285] on app-card-role "Brand Ambassador [DATE] 18:00-20:00 (2h) [PERSON_NAME] [PERSON_NAME]" at bounding box center [602, 268] width 137 height 59
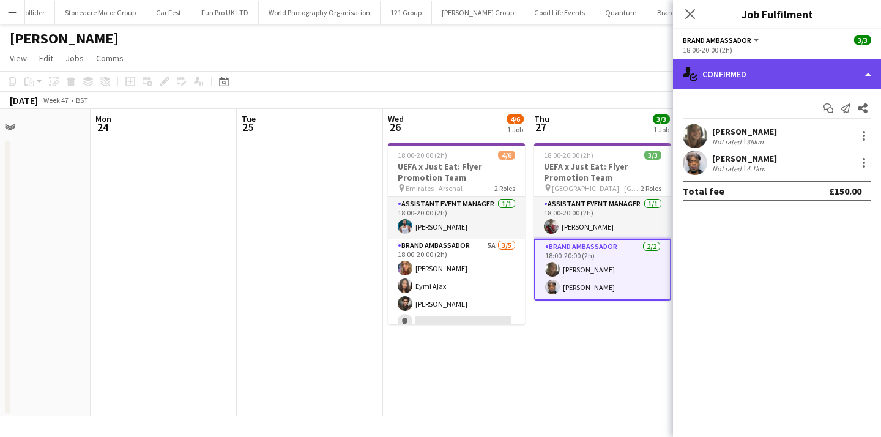
click at [814, 73] on div "single-neutral-actions-check-2 Confirmed" at bounding box center [777, 73] width 208 height 29
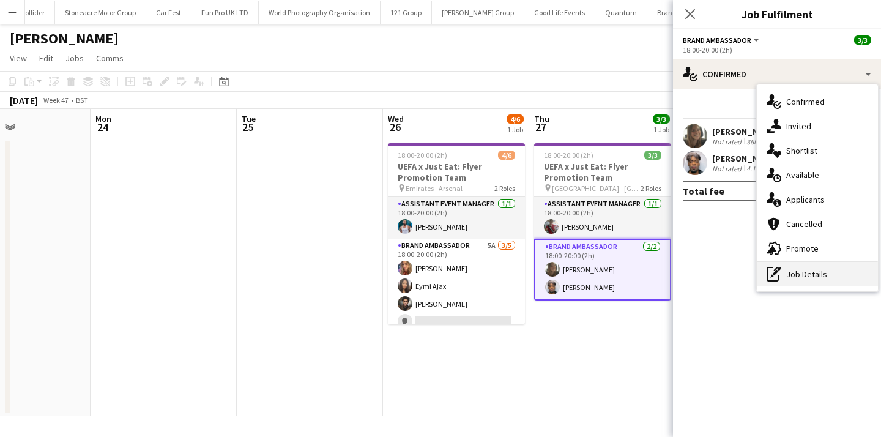
click at [824, 271] on div "pen-write Job Details" at bounding box center [817, 274] width 121 height 24
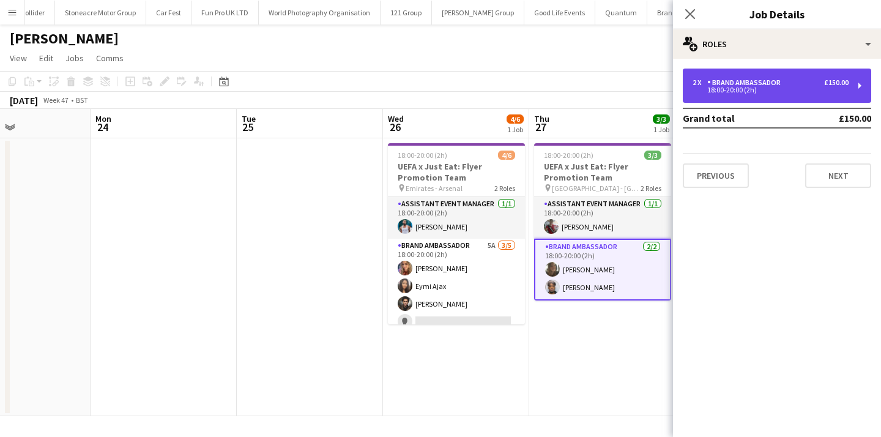
click at [793, 97] on div "2 x Brand Ambassador £150.00 18:00-20:00 (2h)" at bounding box center [777, 86] width 188 height 34
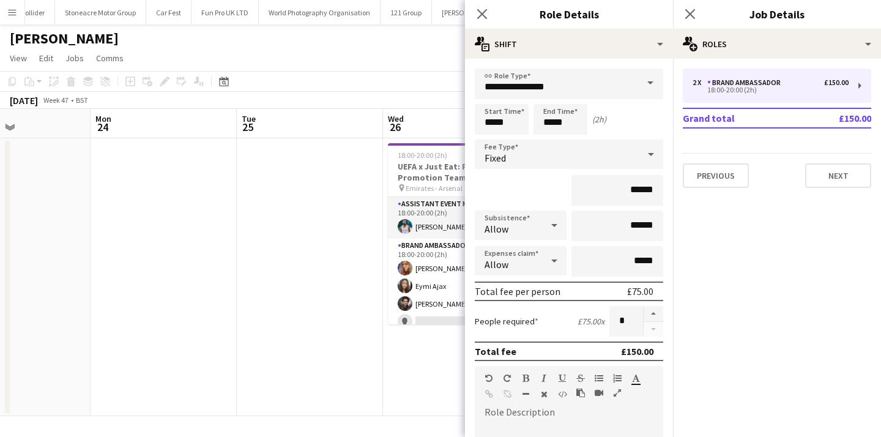
click at [650, 304] on form "**********" at bounding box center [569, 419] width 208 height 700
click at [654, 310] on button "button" at bounding box center [653, 314] width 20 height 16
type input "*"
click at [399, 366] on app-date-cell "18:00-20:00 (2h) 4/6 UEFA x Just Eat: Flyer Promotion Team pin Emirates - Arsen…" at bounding box center [456, 277] width 146 height 278
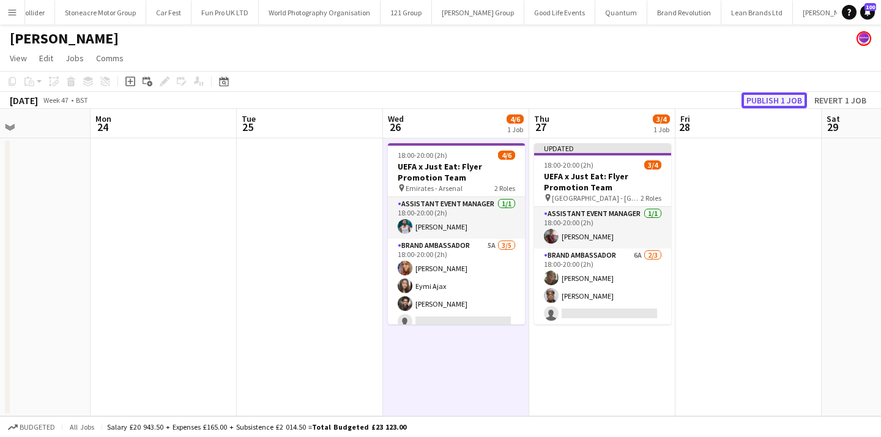
click at [780, 103] on button "Publish 1 job" at bounding box center [773, 100] width 65 height 16
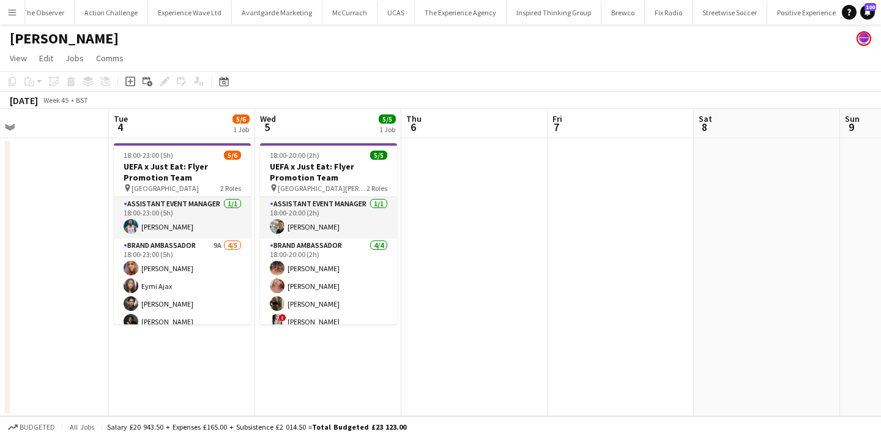
scroll to position [0, 0]
click at [395, 17] on button "UCAS Close" at bounding box center [408, 13] width 37 height 24
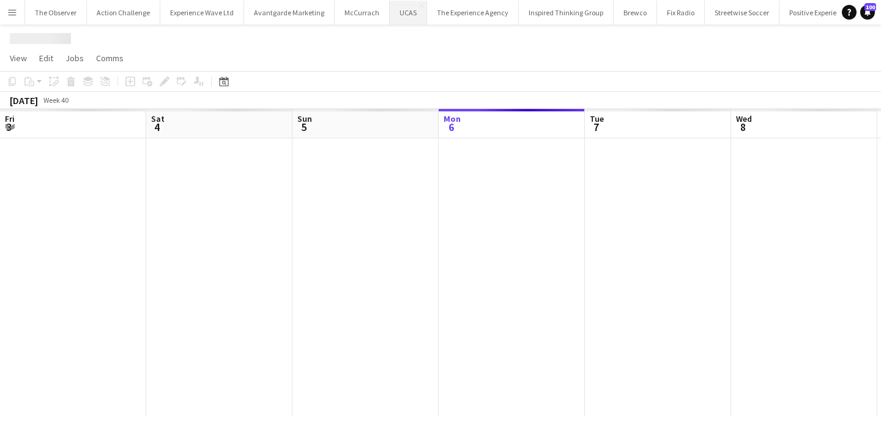
scroll to position [0, 292]
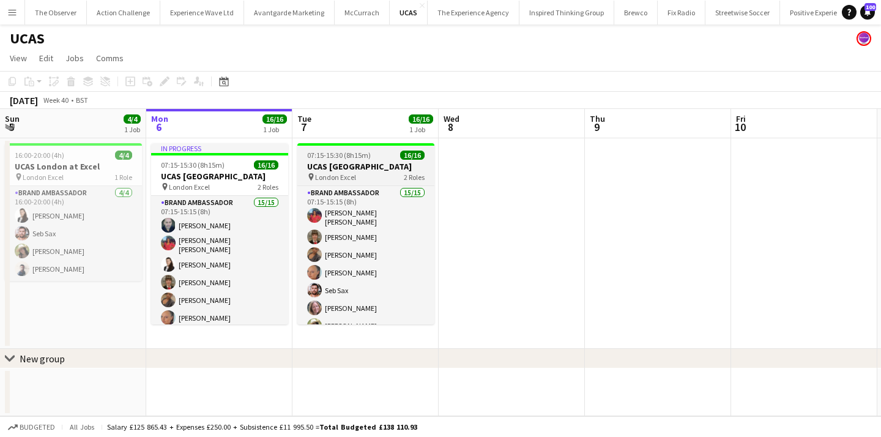
click at [369, 168] on h3 "UCAS [GEOGRAPHIC_DATA]" at bounding box center [365, 166] width 137 height 11
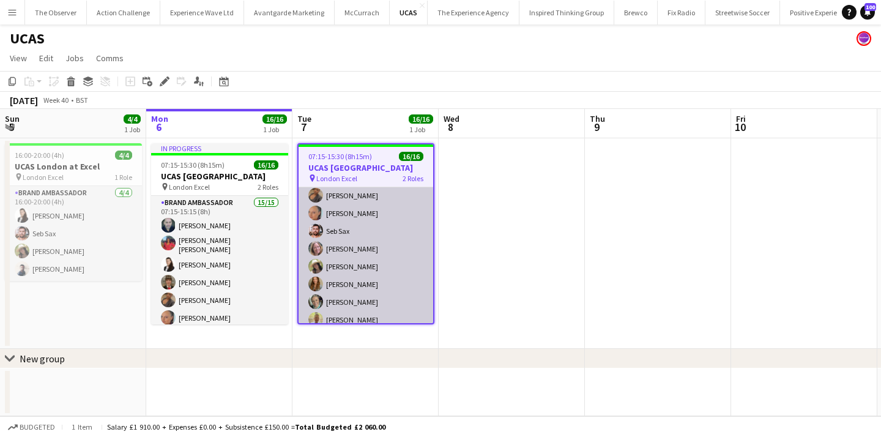
scroll to position [0, 0]
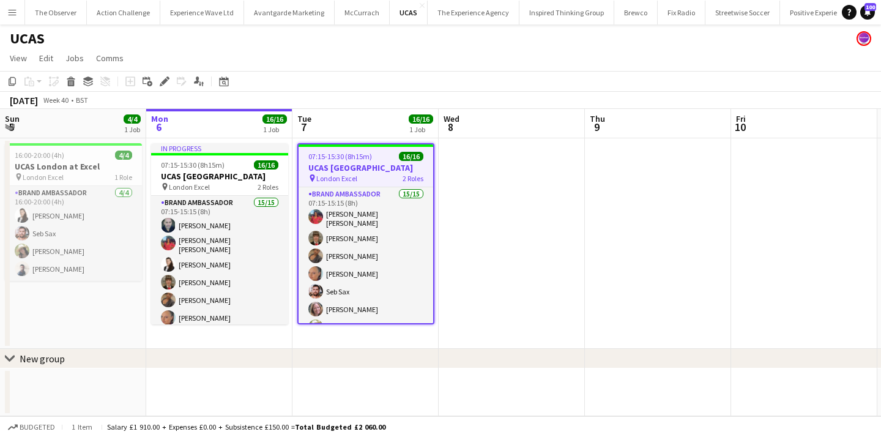
click at [373, 167] on h3 "UCAS [GEOGRAPHIC_DATA]" at bounding box center [365, 167] width 135 height 11
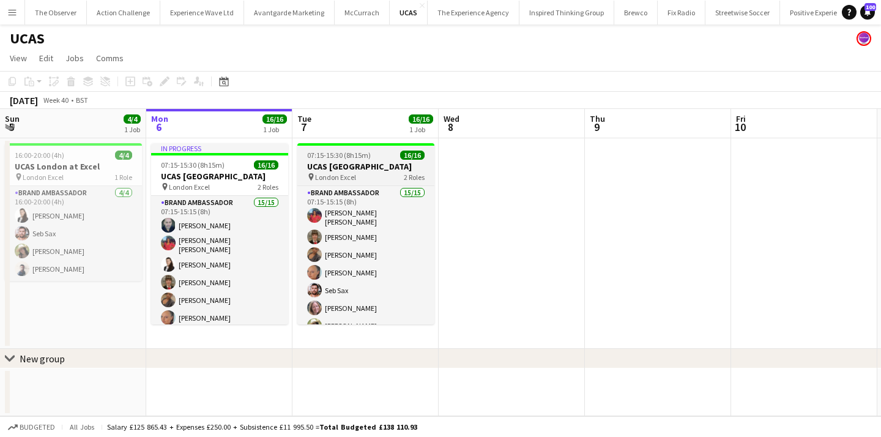
click at [368, 167] on h3 "UCAS [GEOGRAPHIC_DATA]" at bounding box center [365, 166] width 137 height 11
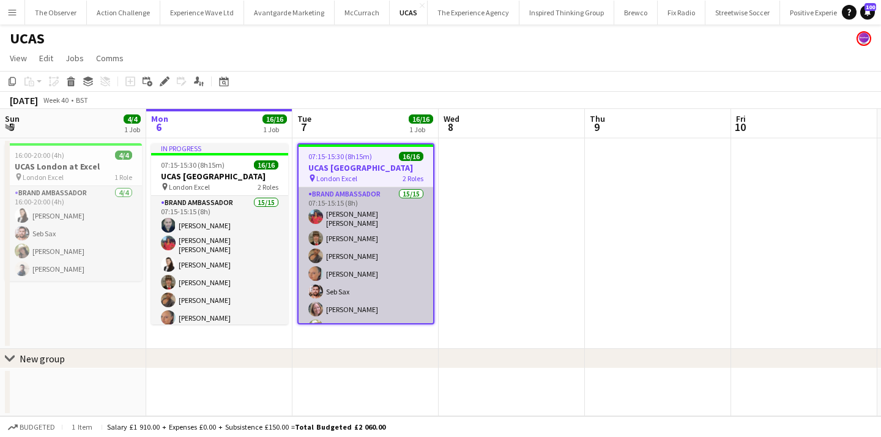
click at [376, 251] on app-card-role "Brand Ambassador 15/15 07:15-15:15 (8h) [PERSON_NAME] [PERSON_NAME] [PERSON_NAM…" at bounding box center [365, 334] width 135 height 294
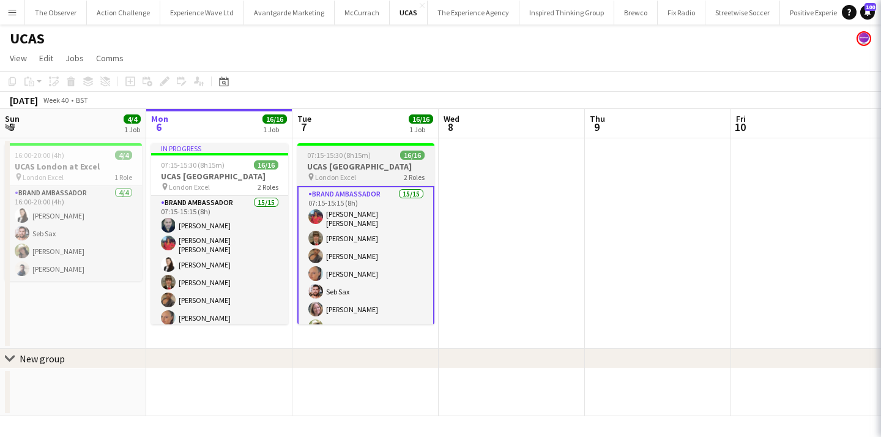
click at [380, 168] on h3 "UCAS [GEOGRAPHIC_DATA]" at bounding box center [365, 166] width 137 height 11
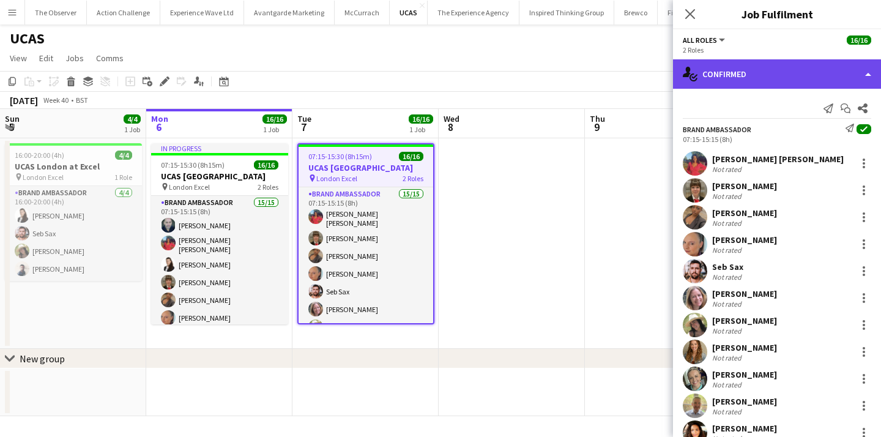
click at [774, 63] on div "single-neutral-actions-check-2 Confirmed" at bounding box center [777, 73] width 208 height 29
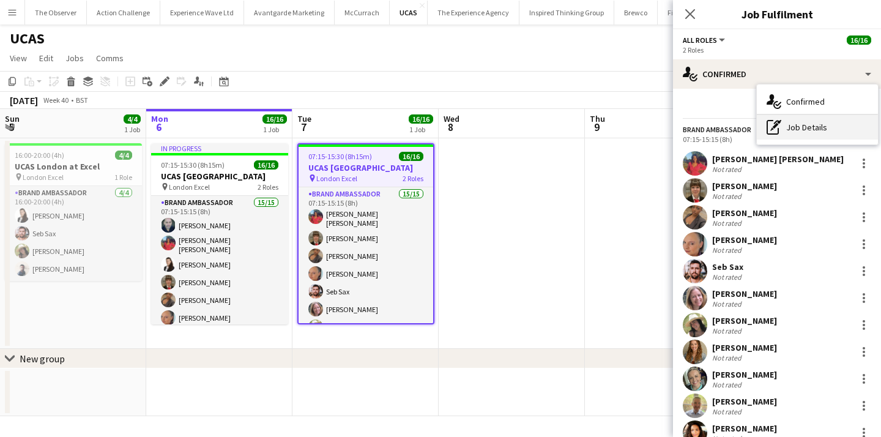
click at [803, 132] on div "pen-write Job Details" at bounding box center [817, 127] width 121 height 24
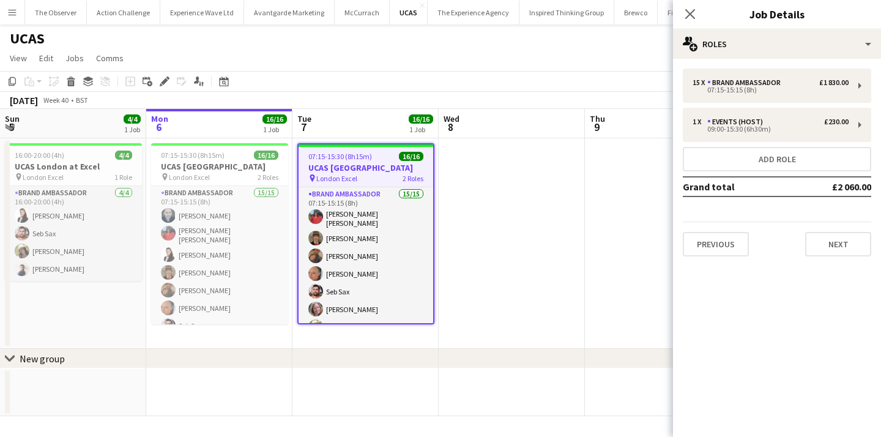
click at [11, 15] on app-icon "Menu" at bounding box center [12, 12] width 10 height 10
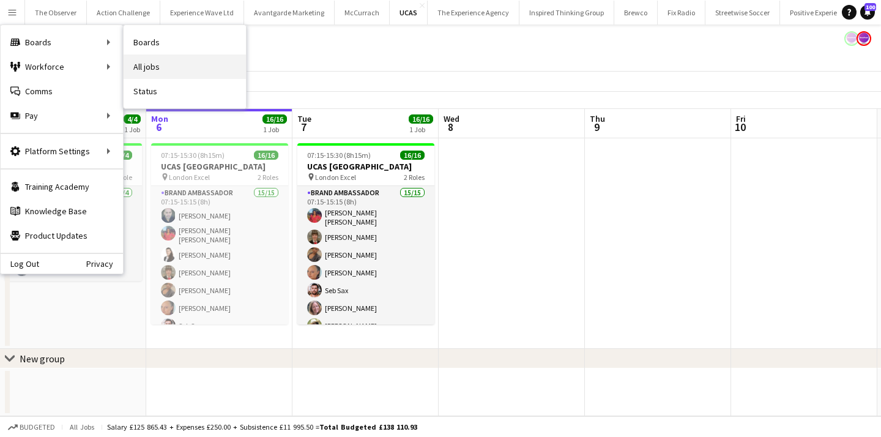
click at [193, 68] on link "All jobs" at bounding box center [185, 66] width 122 height 24
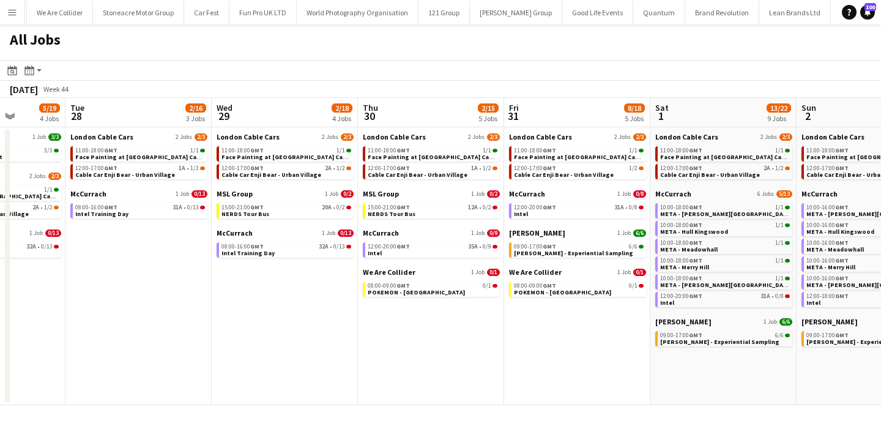
scroll to position [0, 1769]
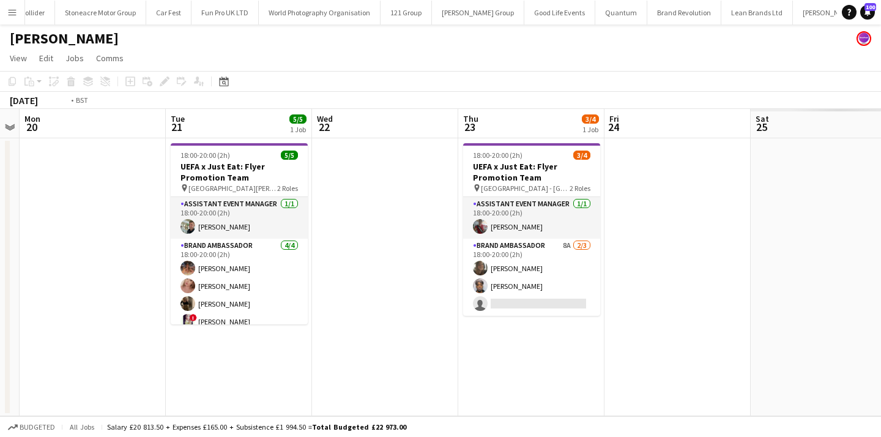
scroll to position [0, 518]
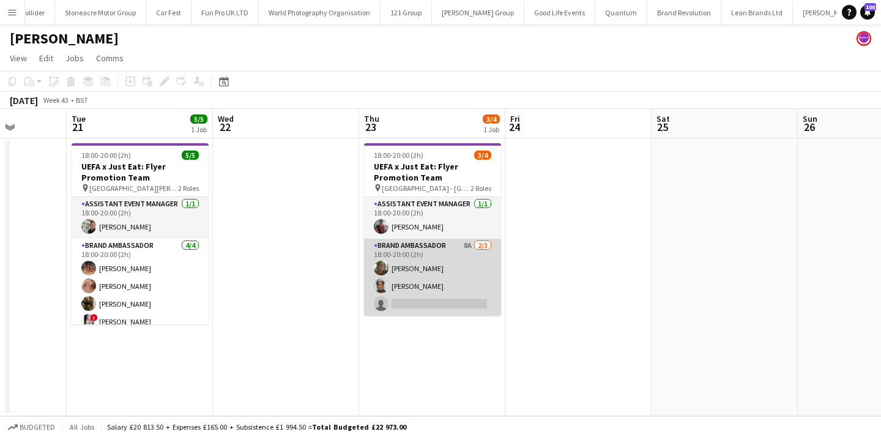
click at [459, 300] on app-card-role "Brand Ambassador 8A [DATE] 18:00-20:00 (2h) [PERSON_NAME] [PERSON_NAME] single-…" at bounding box center [432, 277] width 137 height 77
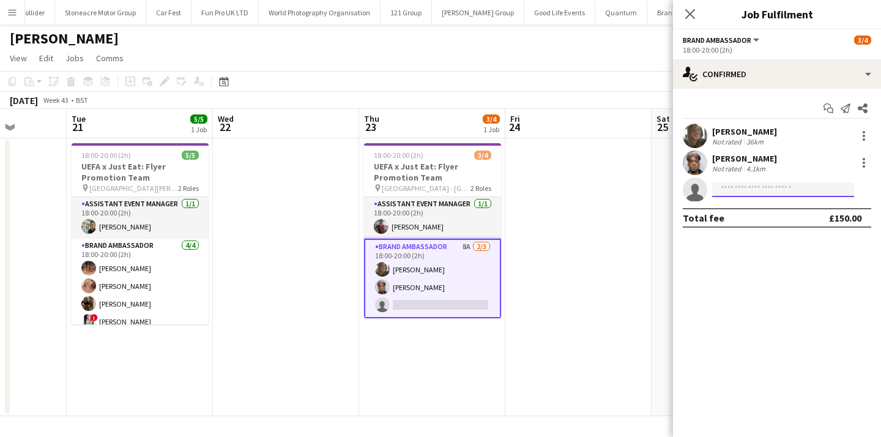
click at [771, 191] on input at bounding box center [783, 189] width 142 height 15
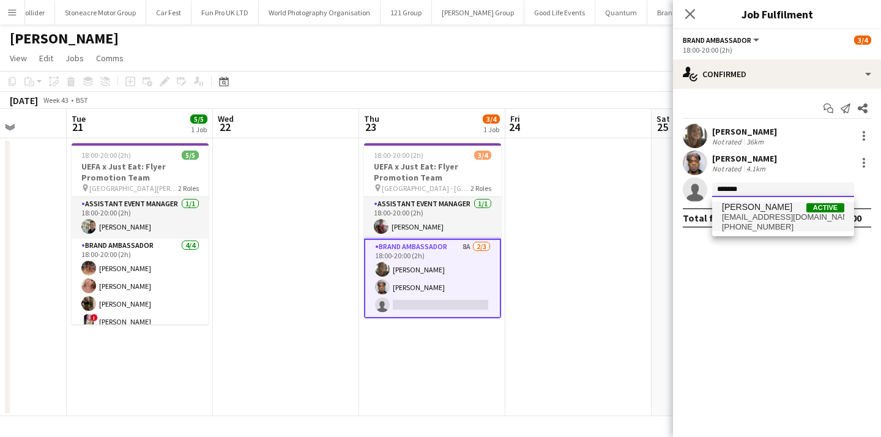
type input "*******"
click at [771, 215] on span "[EMAIL_ADDRESS][DOMAIN_NAME]" at bounding box center [783, 217] width 122 height 10
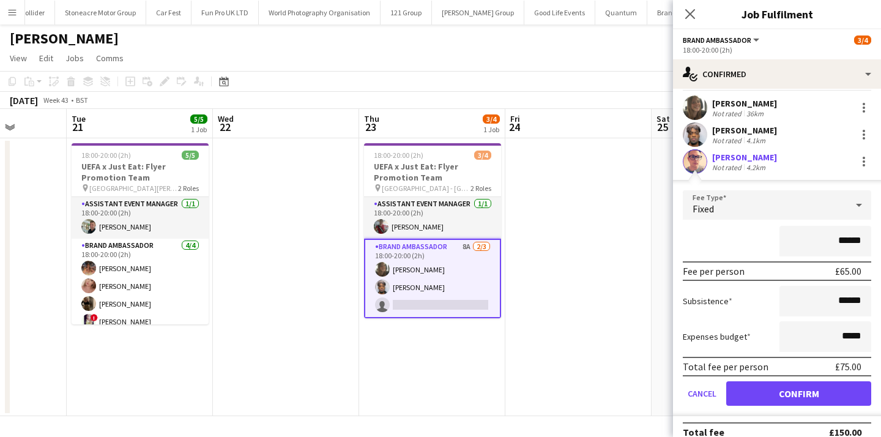
scroll to position [40, 0]
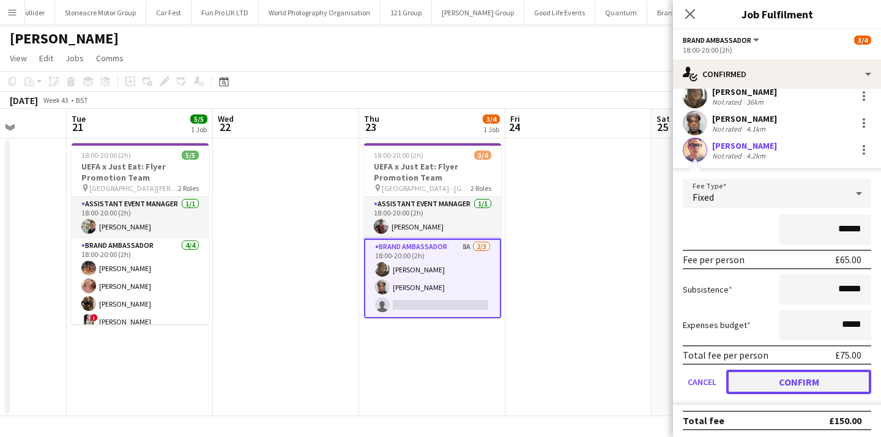
click at [805, 374] on button "Confirm" at bounding box center [798, 381] width 145 height 24
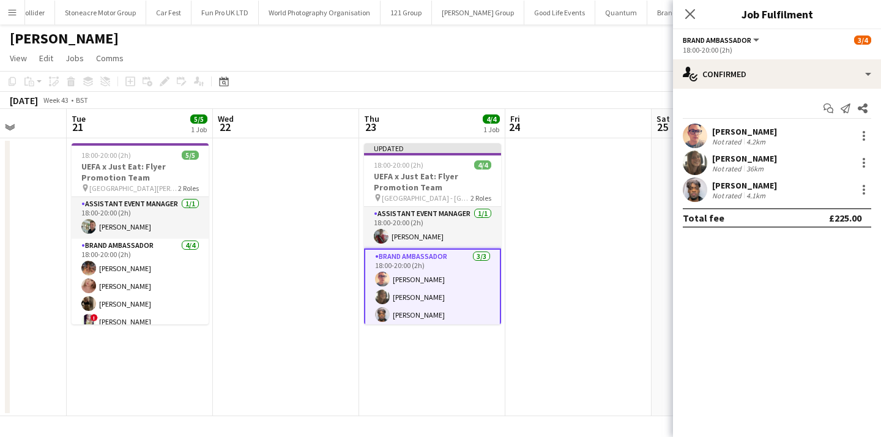
scroll to position [0, 0]
click at [604, 295] on app-date-cell at bounding box center [578, 277] width 146 height 278
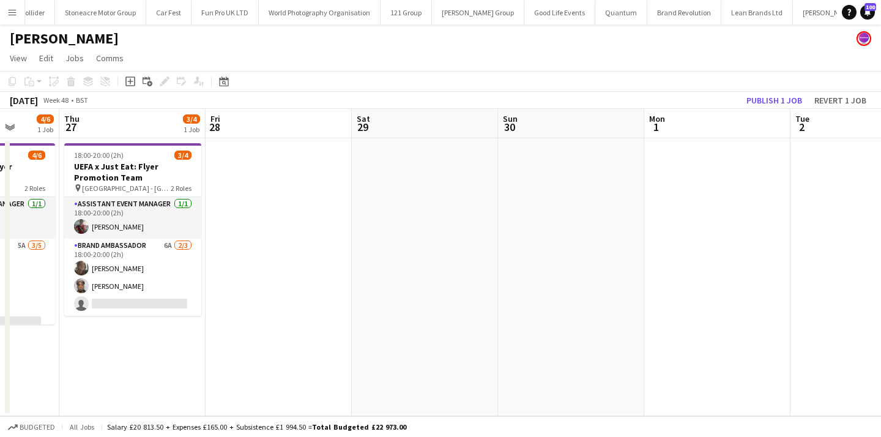
scroll to position [0, 314]
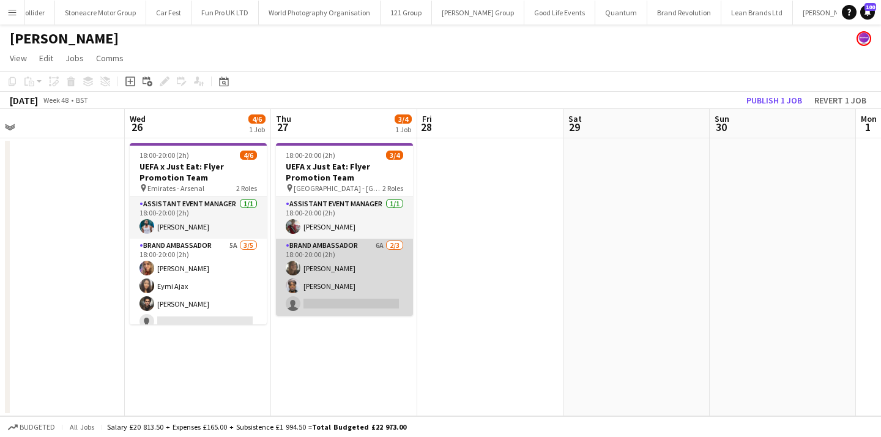
click at [377, 310] on app-card-role "Brand Ambassador 6A [DATE] 18:00-20:00 (2h) [PERSON_NAME] [PERSON_NAME] single-…" at bounding box center [344, 277] width 137 height 77
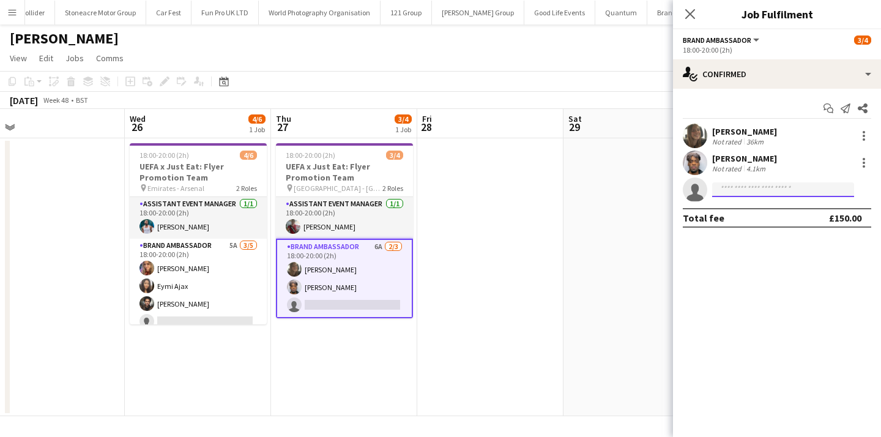
click at [782, 190] on input at bounding box center [783, 189] width 142 height 15
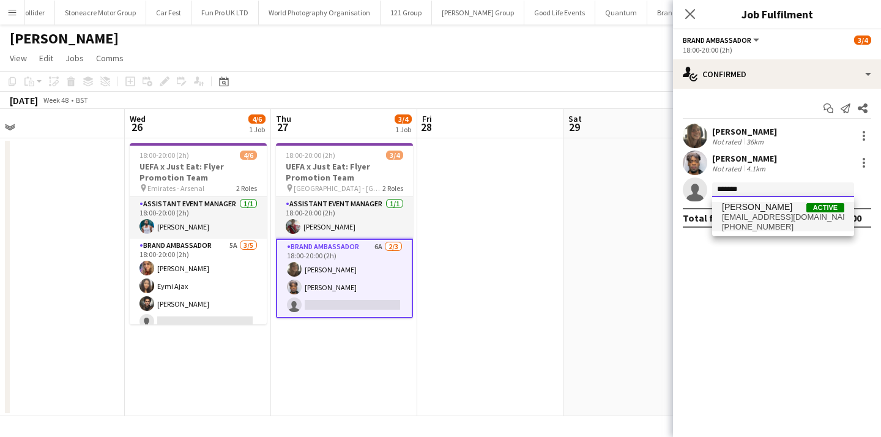
type input "*******"
click at [784, 211] on span "[PERSON_NAME] Active" at bounding box center [783, 207] width 122 height 10
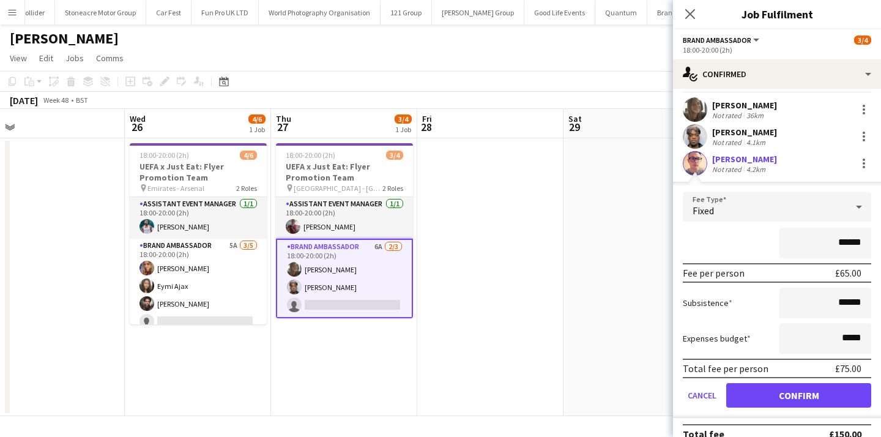
scroll to position [31, 0]
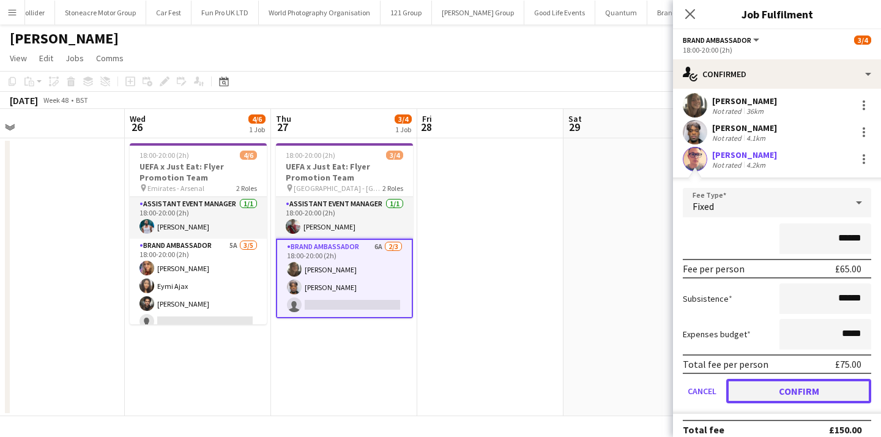
click at [801, 385] on button "Confirm" at bounding box center [798, 391] width 145 height 24
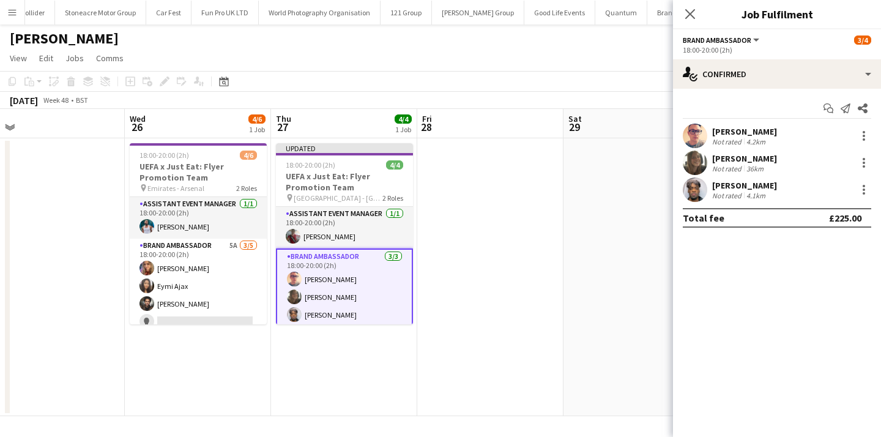
click at [550, 234] on app-date-cell at bounding box center [490, 277] width 146 height 278
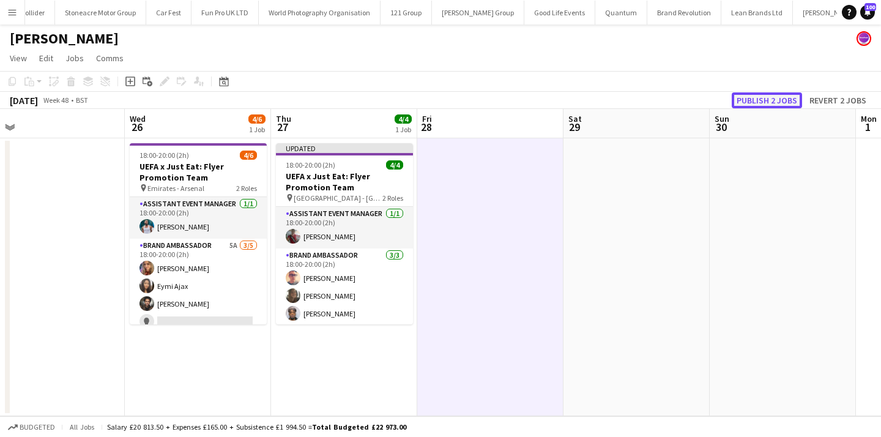
click at [786, 104] on button "Publish 2 jobs" at bounding box center [767, 100] width 70 height 16
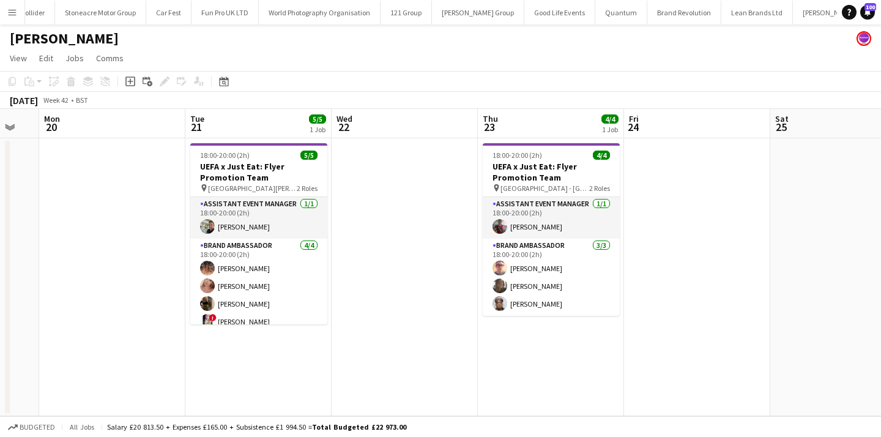
scroll to position [0, 546]
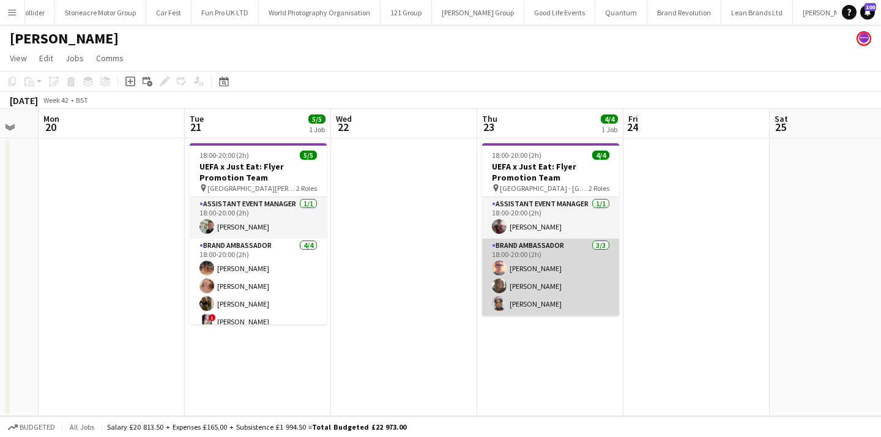
click at [574, 286] on app-card-role "Brand Ambassador [DATE] 18:00-20:00 (2h) [PERSON_NAME] [PERSON_NAME] [PERSON_NA…" at bounding box center [550, 277] width 137 height 77
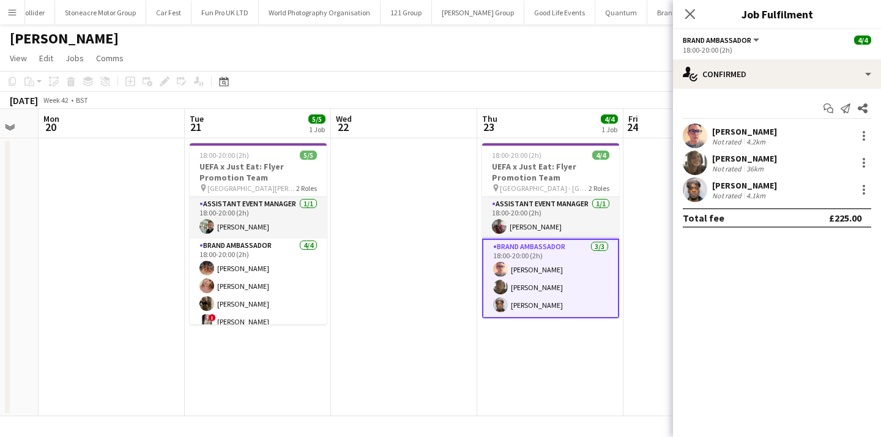
click at [725, 133] on div "[PERSON_NAME]" at bounding box center [744, 131] width 65 height 11
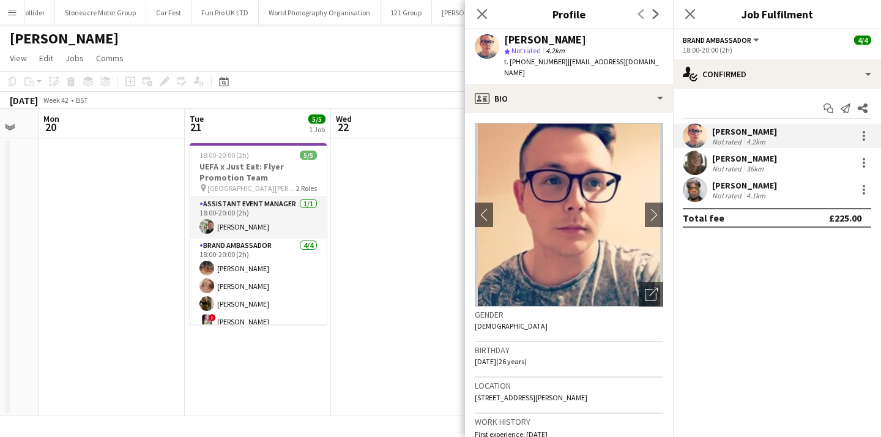
click at [503, 357] on span "[DATE] (26 years)" at bounding box center [501, 361] width 52 height 9
drag, startPoint x: 503, startPoint y: 350, endPoint x: 481, endPoint y: 350, distance: 22.6
click at [481, 357] on span "[DATE] (26 years)" at bounding box center [501, 361] width 52 height 9
click at [472, 349] on app-crew-profile-bio "chevron-left chevron-right Open photos pop-in Gender [DEMOGRAPHIC_DATA] Birthda…" at bounding box center [569, 275] width 208 height 324
click at [478, 357] on span "[DATE] (26 years)" at bounding box center [501, 361] width 52 height 9
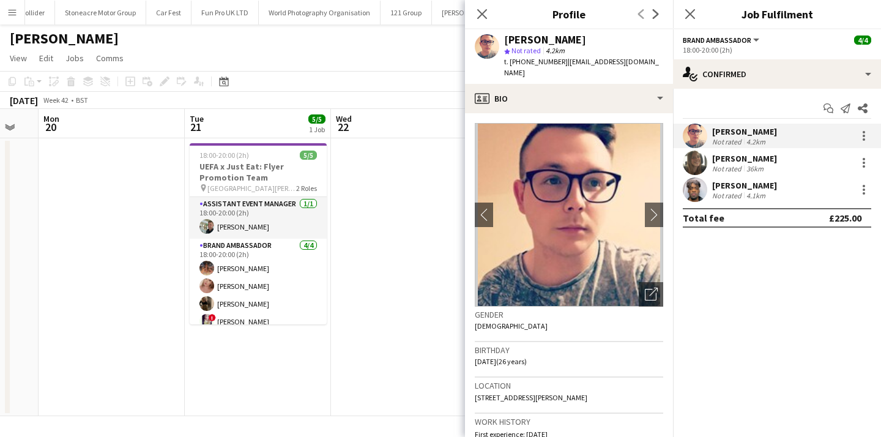
drag, startPoint x: 478, startPoint y: 350, endPoint x: 497, endPoint y: 350, distance: 19.0
click at [497, 357] on span "[DATE] (26 years)" at bounding box center [501, 361] width 52 height 9
copy span "[DATE]"
click at [565, 62] on span "| [EMAIL_ADDRESS][DOMAIN_NAME]" at bounding box center [581, 67] width 155 height 20
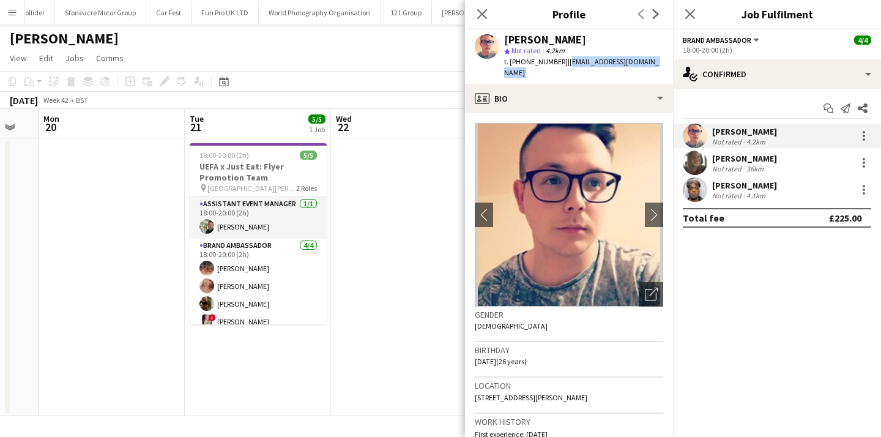
drag, startPoint x: 565, startPoint y: 62, endPoint x: 656, endPoint y: 63, distance: 91.1
click at [656, 63] on span "| [EMAIL_ADDRESS][DOMAIN_NAME]" at bounding box center [581, 67] width 155 height 20
copy app-crew-profile "[EMAIL_ADDRESS][DOMAIN_NAME] profile"
click at [363, 284] on app-date-cell at bounding box center [404, 277] width 146 height 278
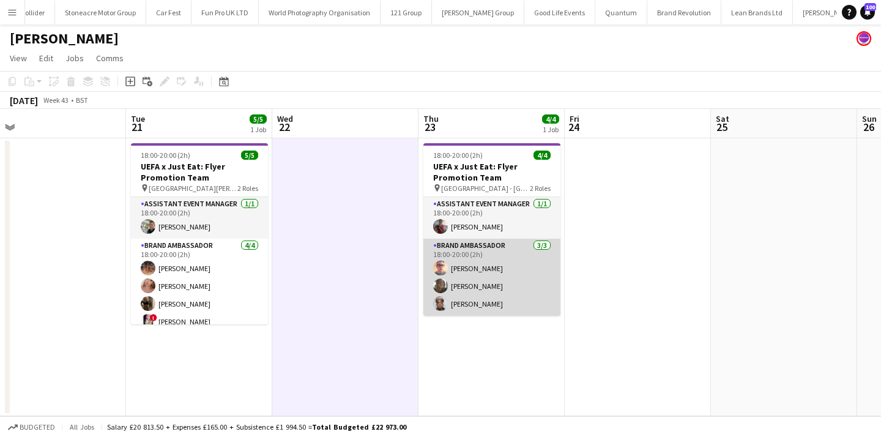
scroll to position [0, 604]
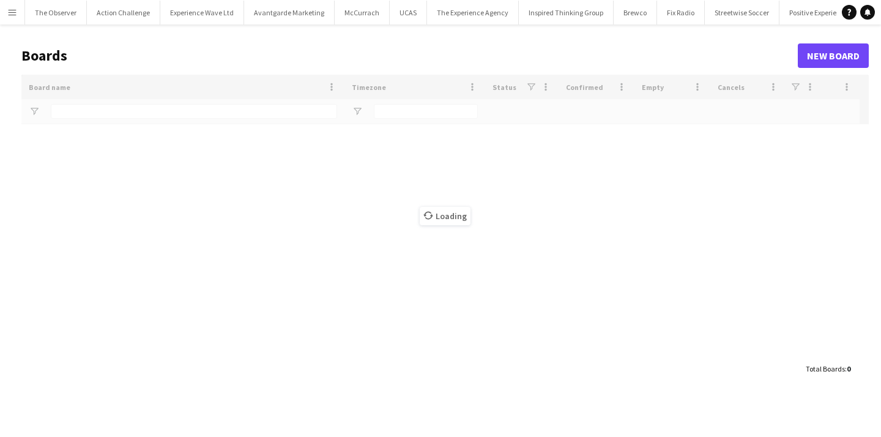
type input "*****"
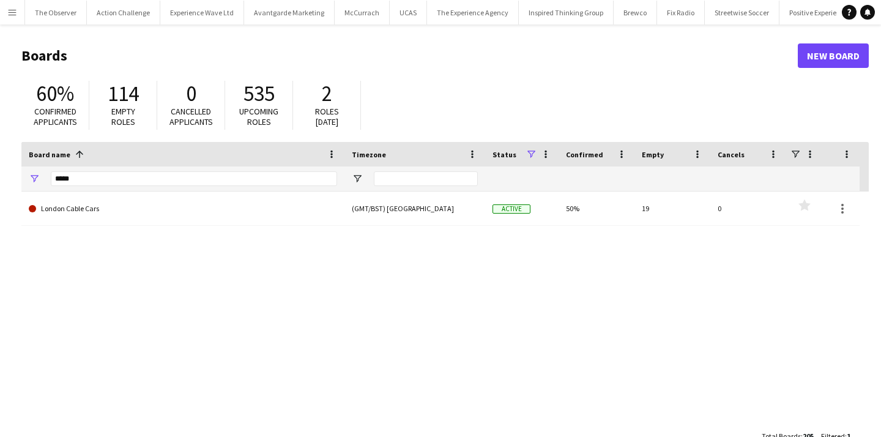
click at [17, 16] on app-icon "Menu" at bounding box center [12, 12] width 10 height 10
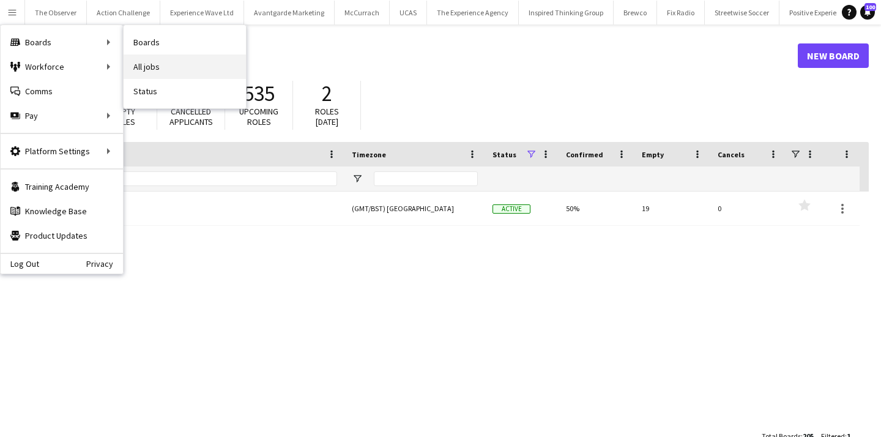
click at [146, 69] on link "All jobs" at bounding box center [185, 66] width 122 height 24
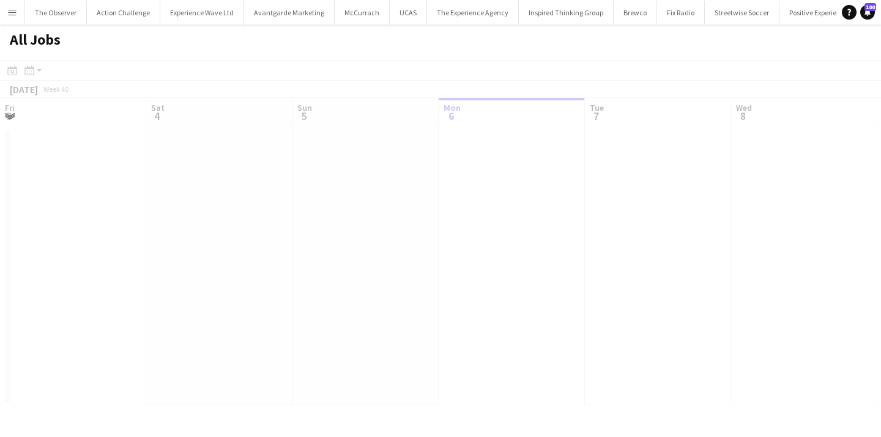
scroll to position [0, 292]
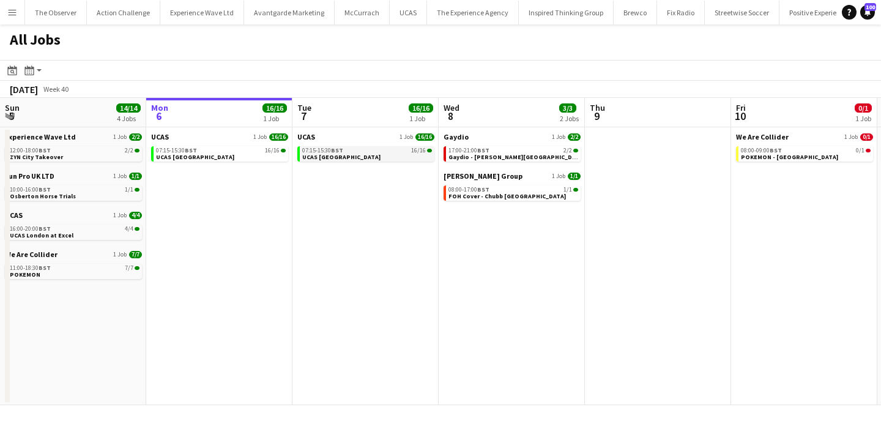
click at [337, 156] on span "UCAS [GEOGRAPHIC_DATA]" at bounding box center [341, 157] width 78 height 8
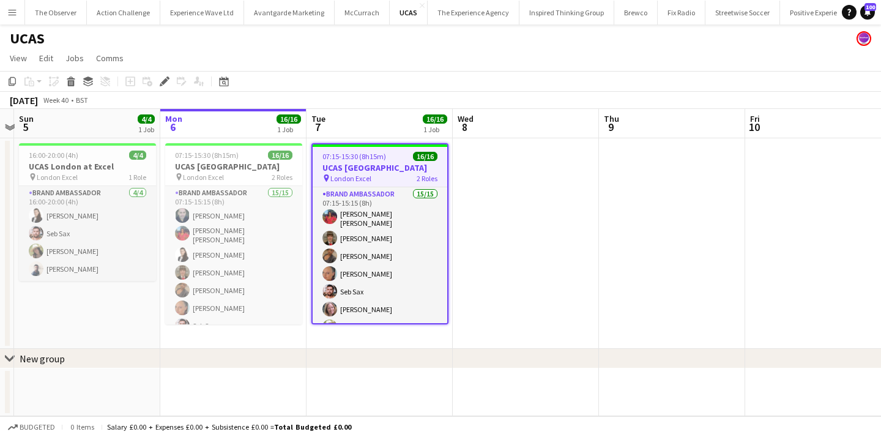
scroll to position [0, 425]
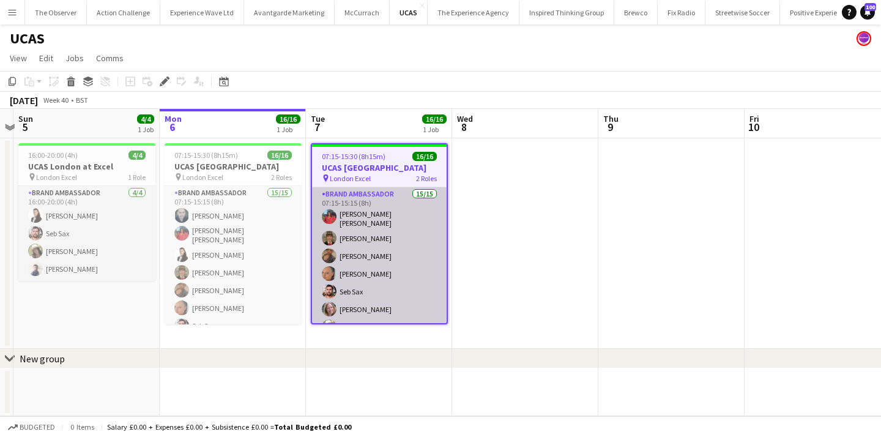
click at [428, 234] on app-card-role "Brand Ambassador 15/15 07:15-15:15 (8h) Jennifer Jonah Heather Jardine Sara Eng…" at bounding box center [379, 334] width 135 height 294
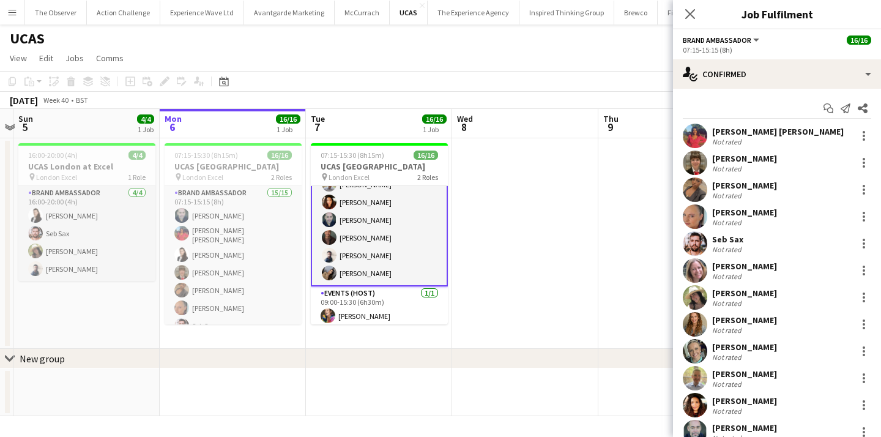
click at [472, 259] on app-date-cell at bounding box center [525, 243] width 146 height 210
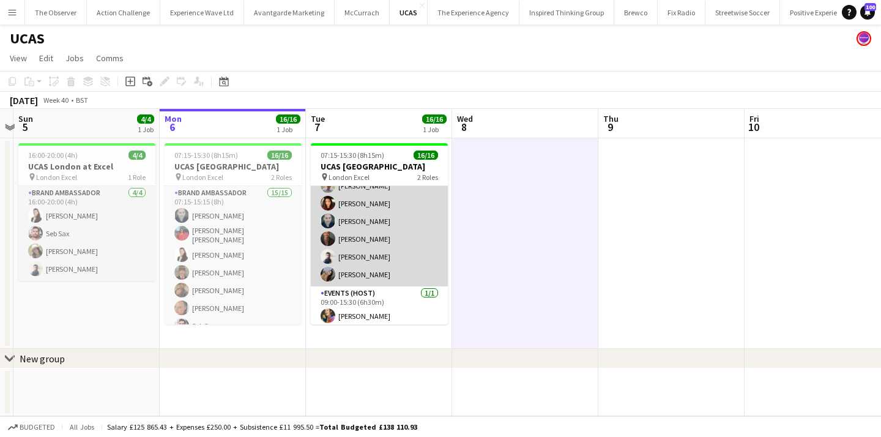
scroll to position [0, 0]
